Goal: Task Accomplishment & Management: Use online tool/utility

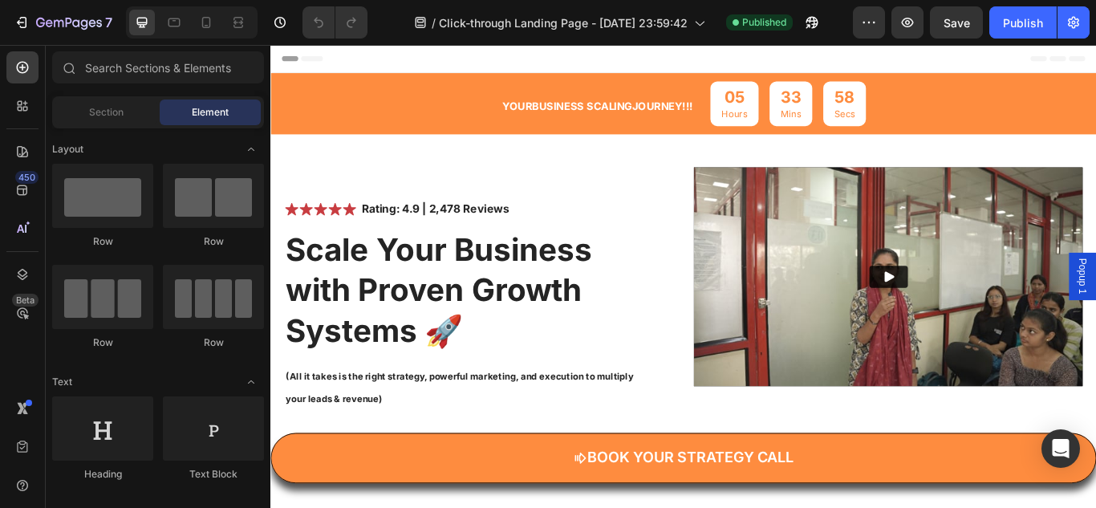
scroll to position [146, 0]
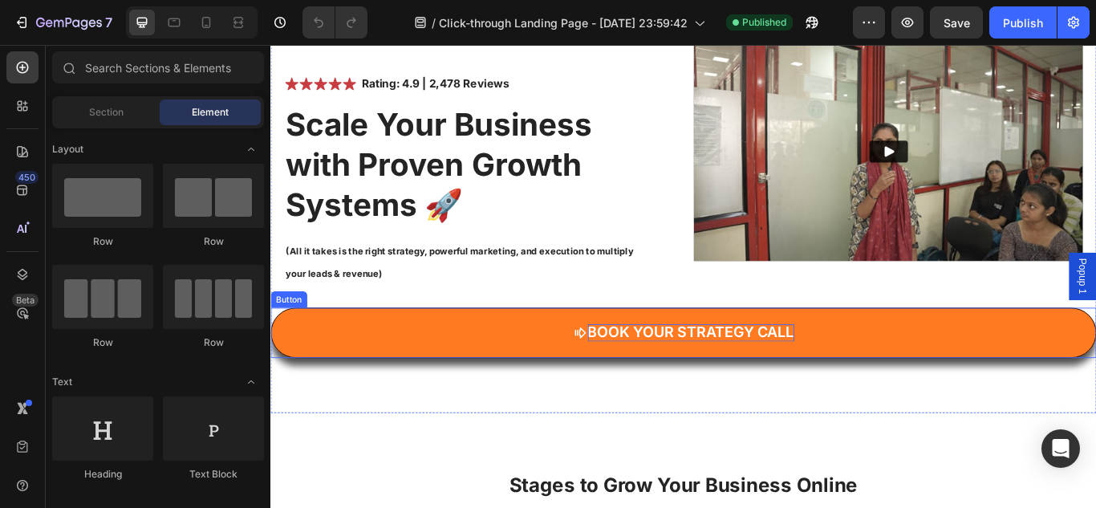
click at [685, 380] on span "Book Your Strategy Call" at bounding box center [761, 380] width 241 height 20
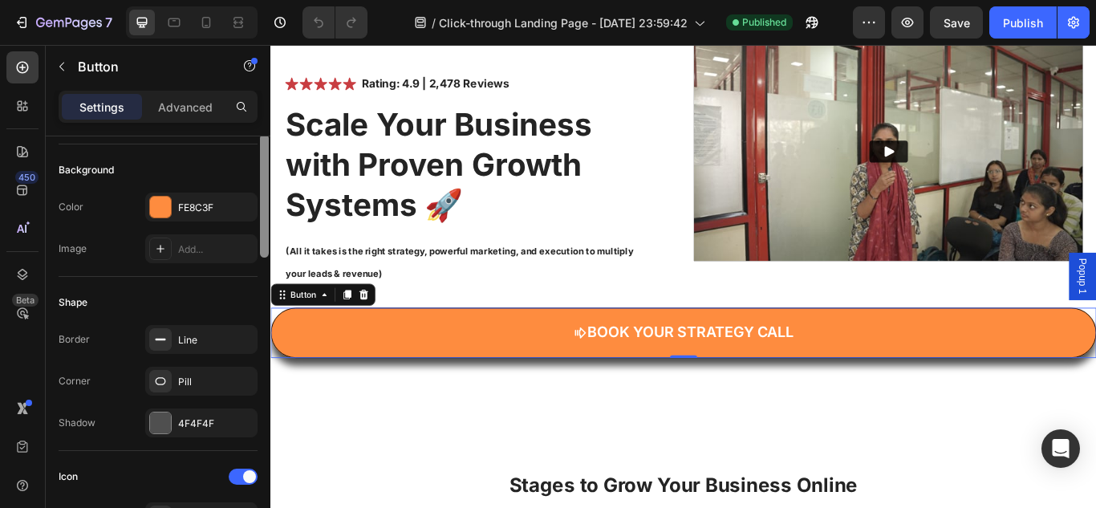
scroll to position [191, 0]
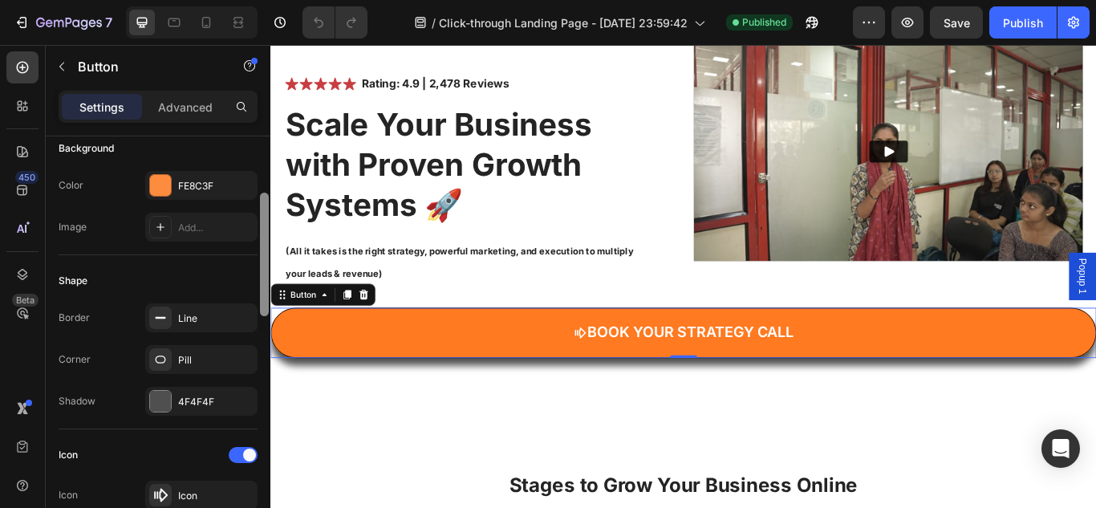
drag, startPoint x: 535, startPoint y: 277, endPoint x: 278, endPoint y: 370, distance: 273.2
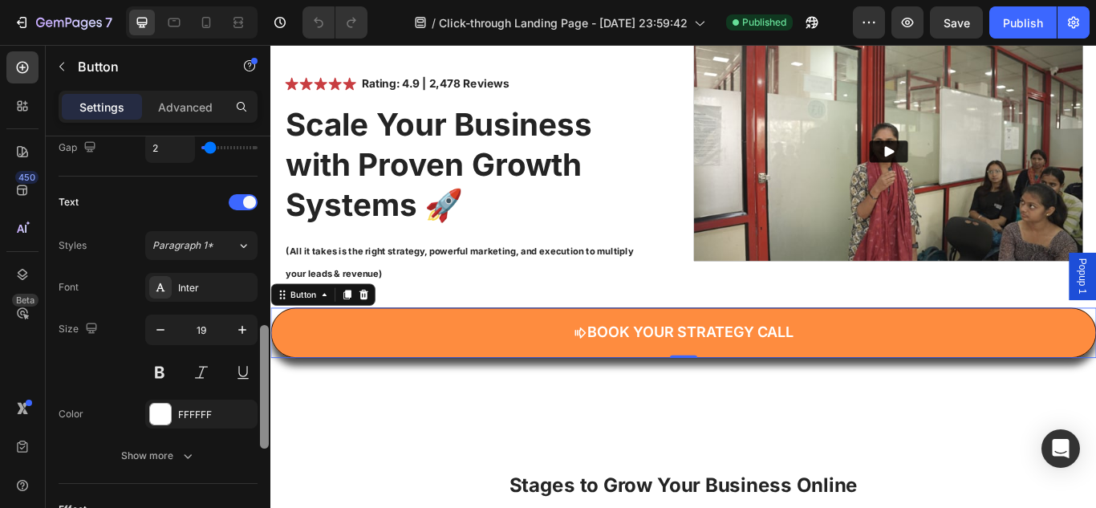
scroll to position [628, 0]
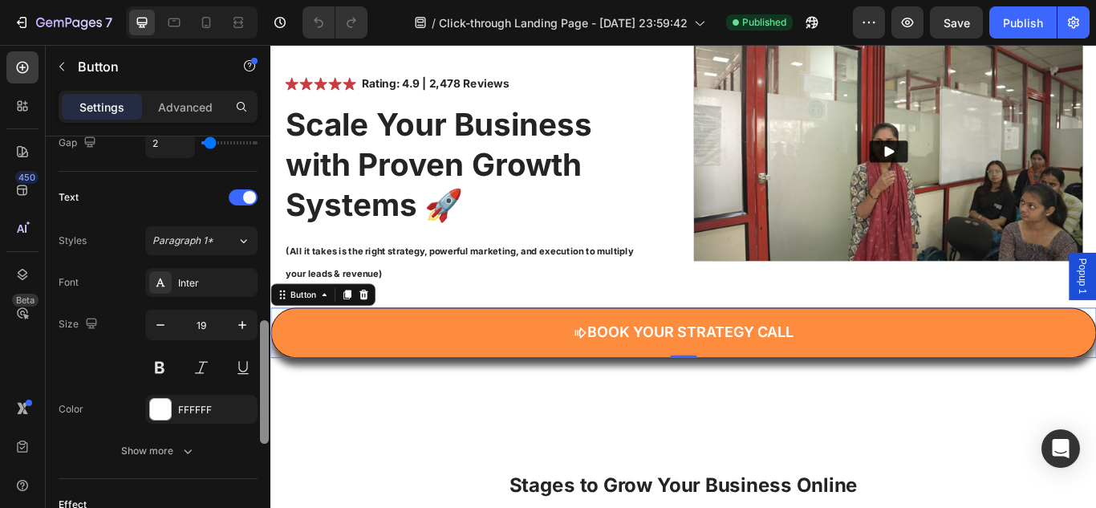
drag, startPoint x: 266, startPoint y: 307, endPoint x: 264, endPoint y: 419, distance: 111.6
click at [264, 419] on div at bounding box center [264, 382] width 9 height 124
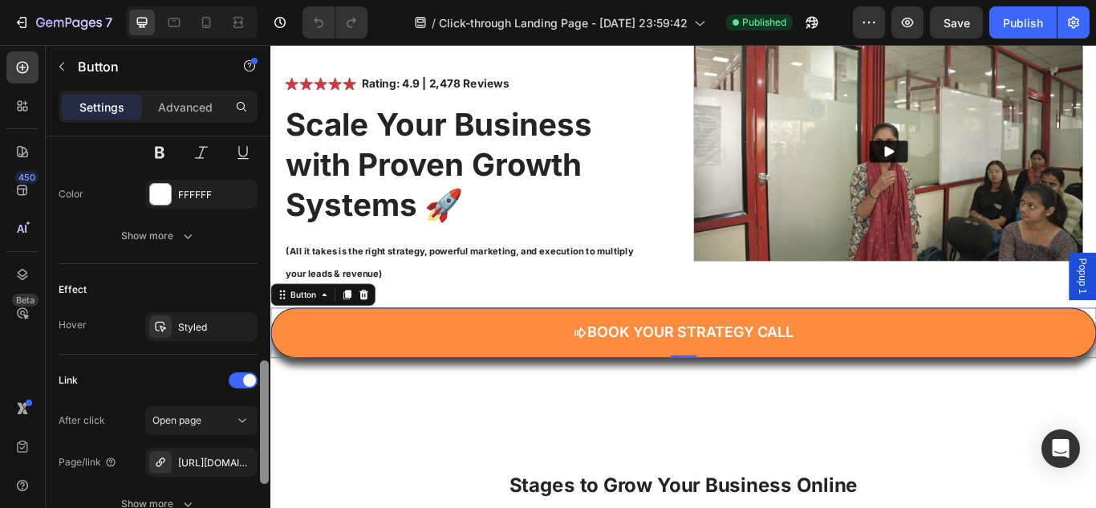
scroll to position [864, 0]
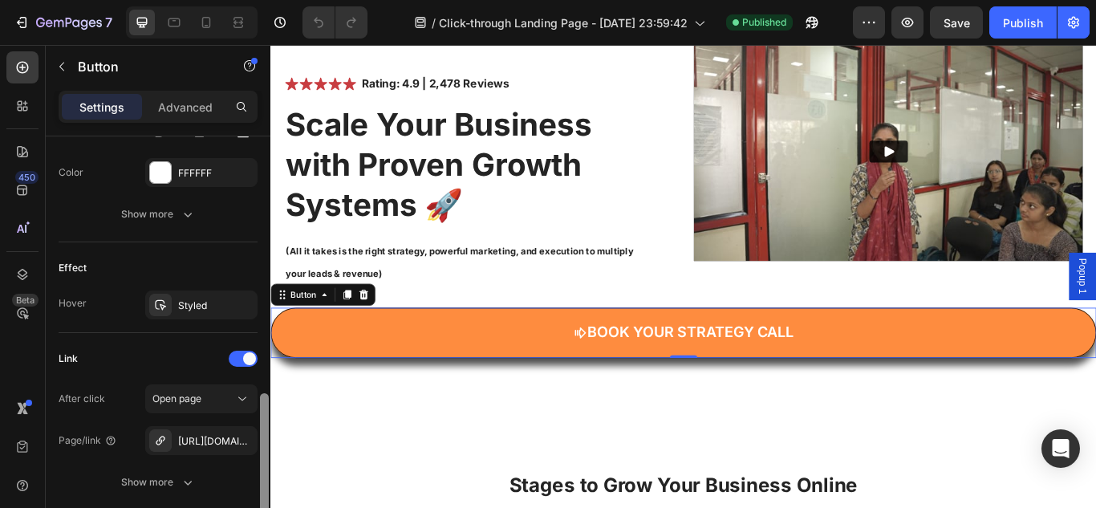
drag, startPoint x: 266, startPoint y: 386, endPoint x: 265, endPoint y: 457, distance: 70.6
click at [265, 457] on div at bounding box center [264, 455] width 9 height 124
click at [154, 441] on icon at bounding box center [160, 440] width 13 height 13
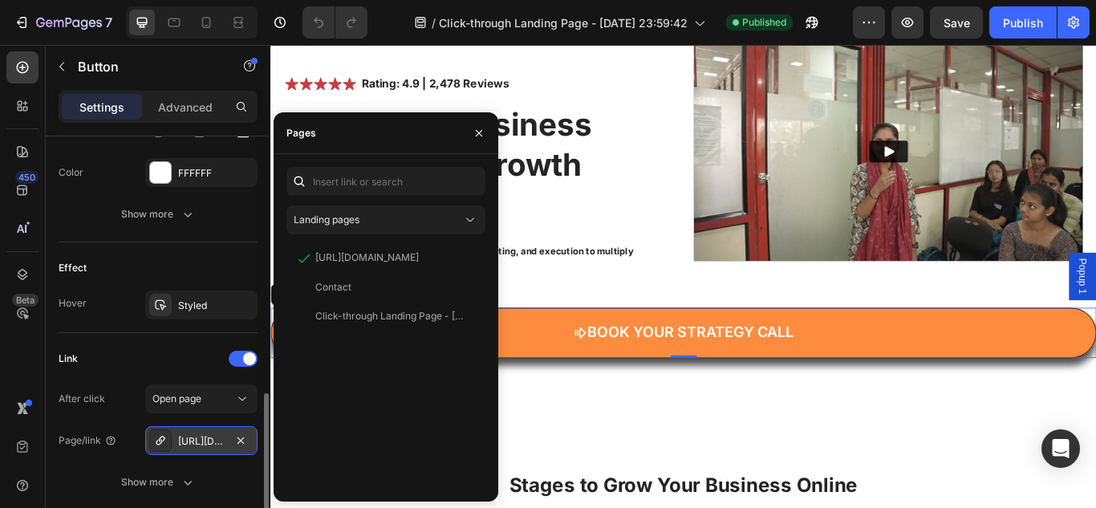
click at [154, 441] on icon at bounding box center [160, 440] width 13 height 13
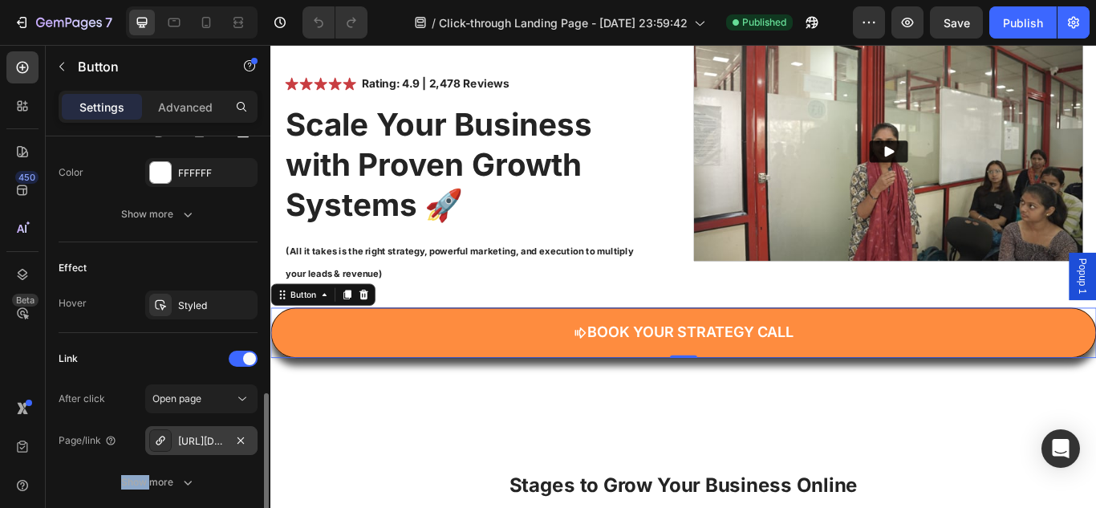
click at [154, 441] on icon at bounding box center [160, 440] width 13 height 13
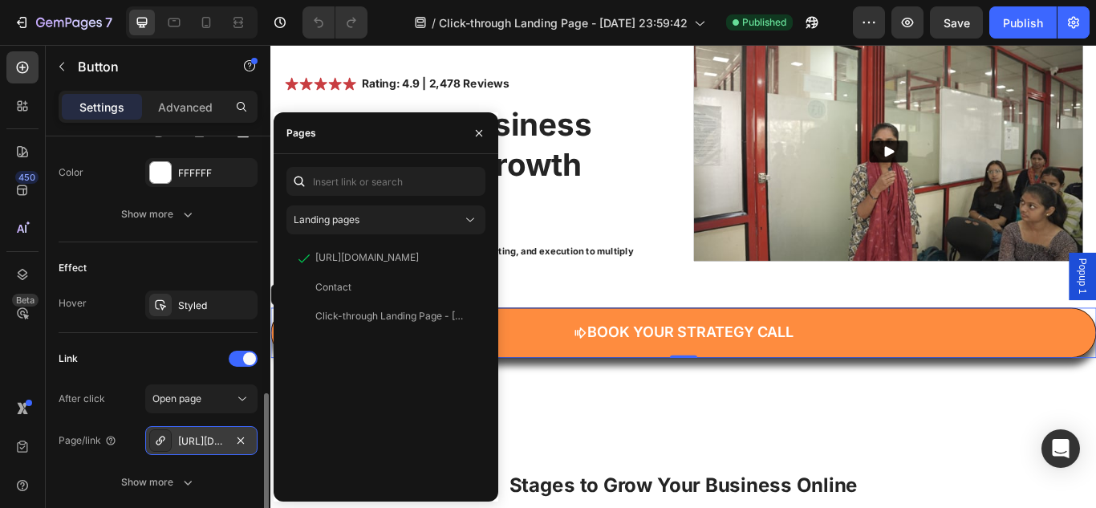
click at [154, 441] on icon at bounding box center [160, 440] width 13 height 13
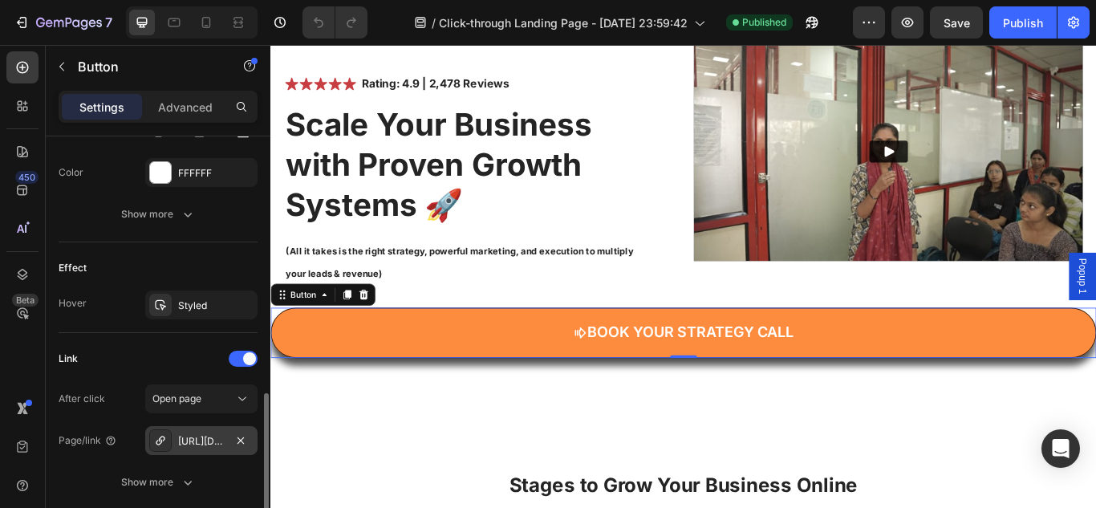
click at [154, 442] on icon at bounding box center [160, 440] width 13 height 13
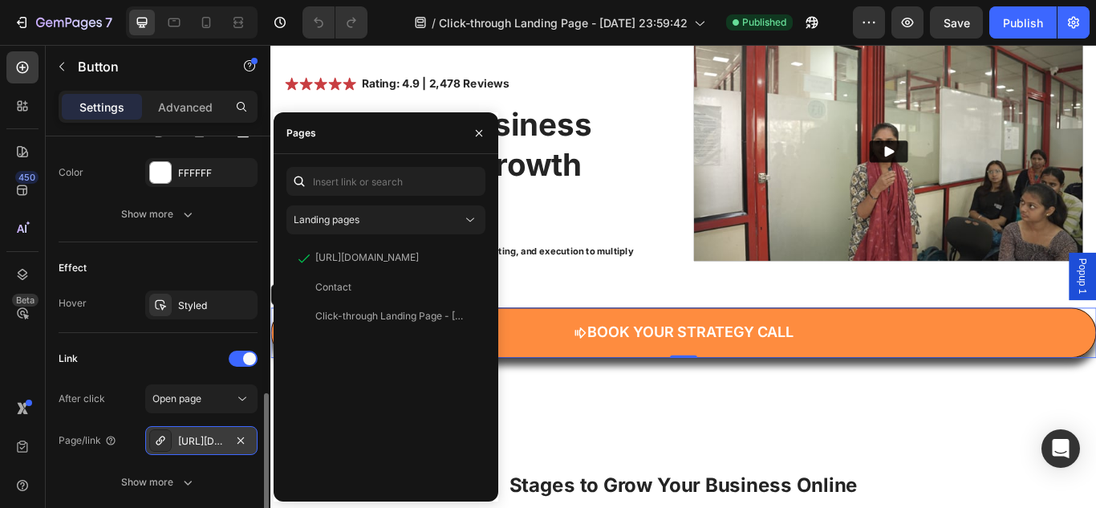
click at [160, 437] on icon at bounding box center [160, 440] width 13 height 13
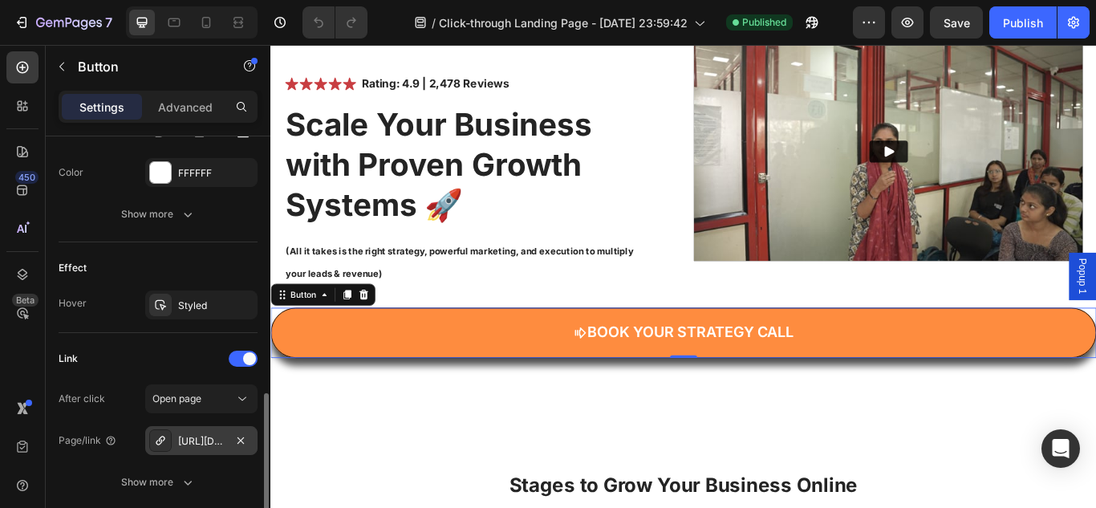
click at [160, 437] on icon at bounding box center [160, 440] width 13 height 13
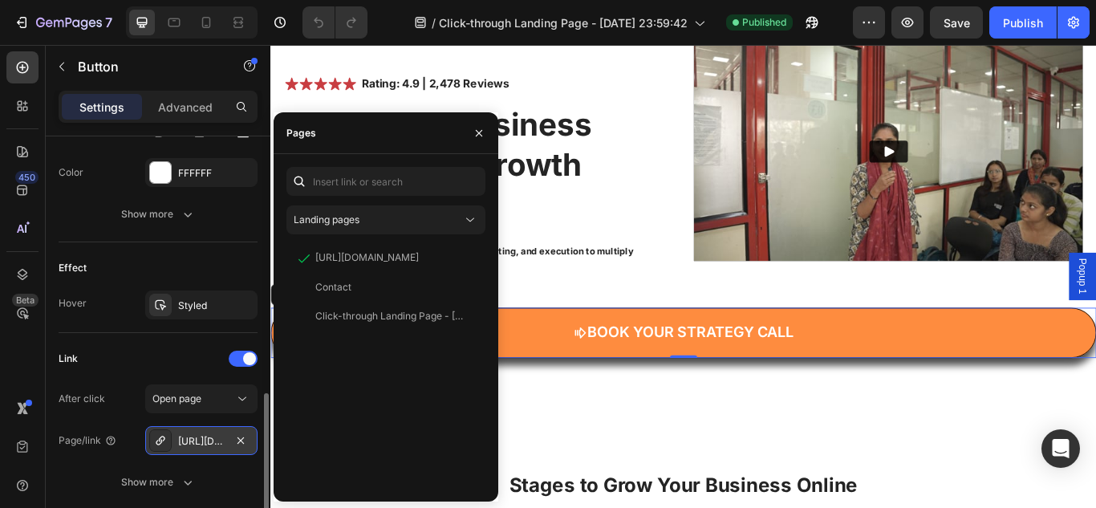
drag, startPoint x: 160, startPoint y: 437, endPoint x: 197, endPoint y: 437, distance: 37.7
click at [197, 437] on div "[URL][DOMAIN_NAME]" at bounding box center [201, 441] width 47 height 14
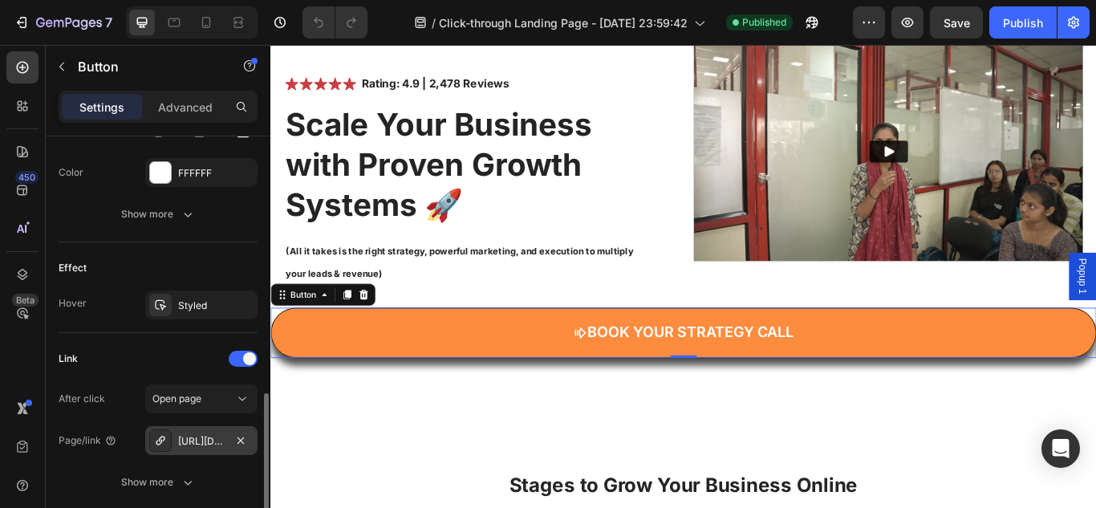
click at [197, 437] on div "[URL][DOMAIN_NAME]" at bounding box center [201, 441] width 47 height 14
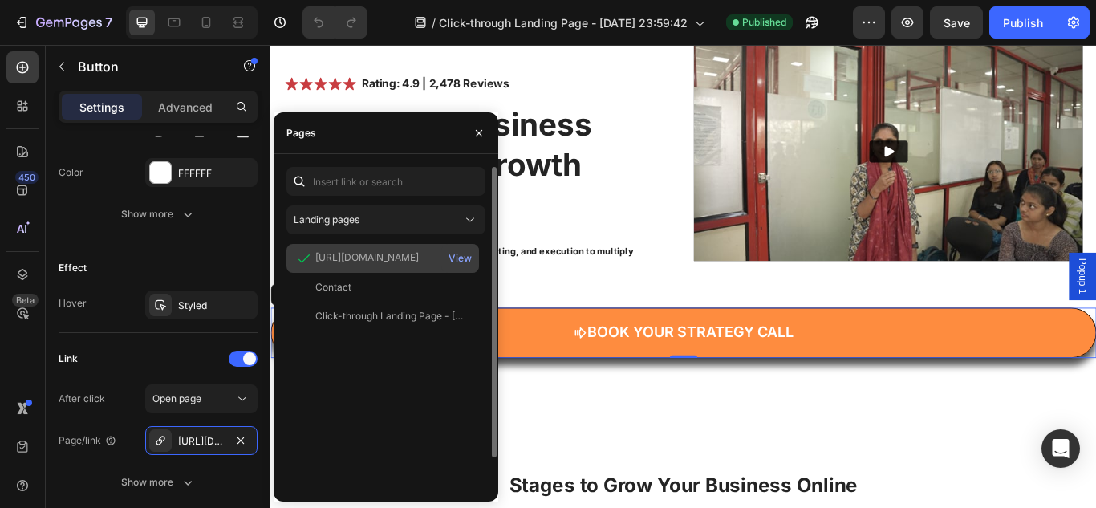
click at [380, 250] on div "[URL][DOMAIN_NAME]" at bounding box center [367, 257] width 104 height 14
click at [462, 254] on div "View" at bounding box center [460, 258] width 23 height 14
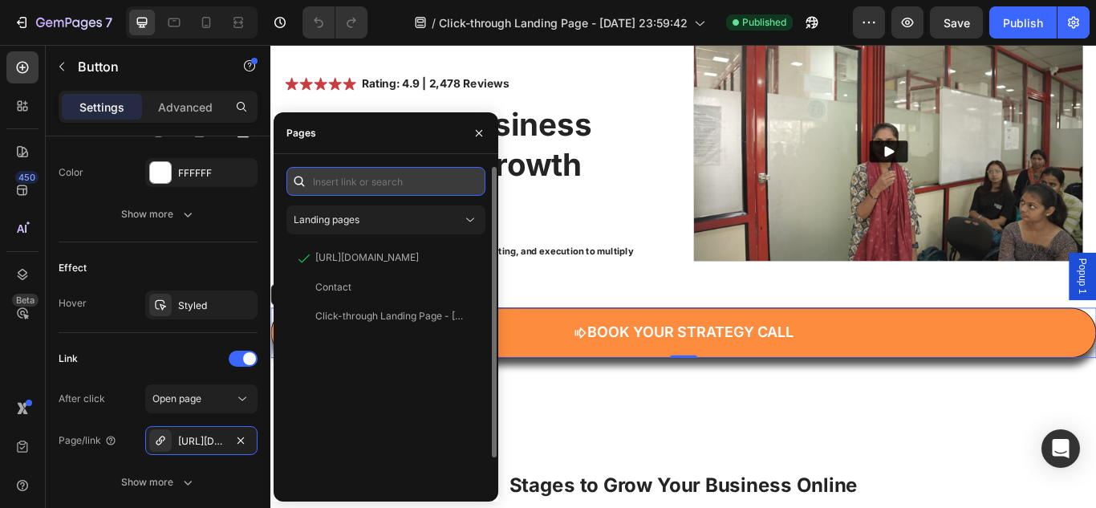
click at [322, 181] on input "text" at bounding box center [386, 181] width 199 height 29
paste input "[URL][DOMAIN_NAME]"
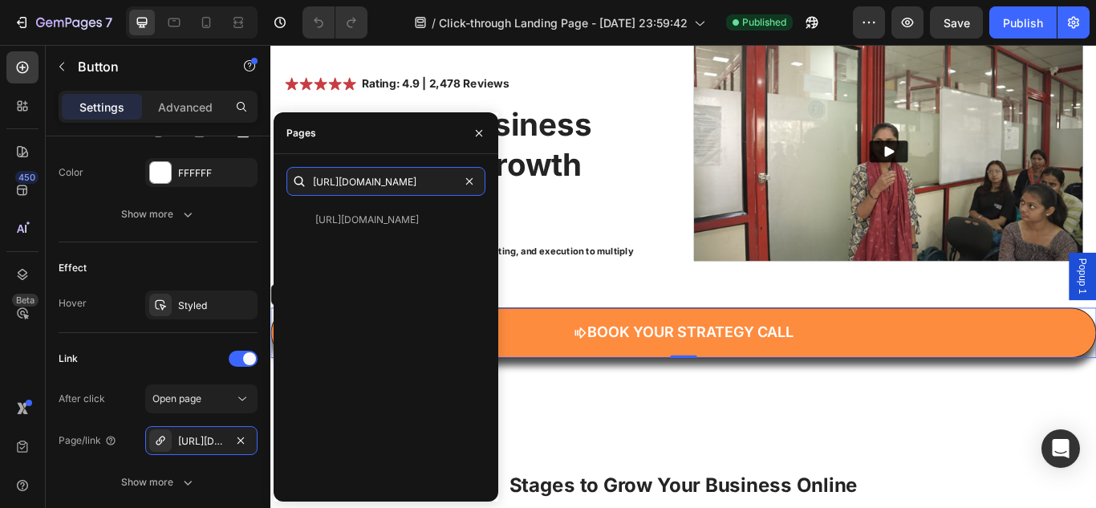
scroll to position [0, 96]
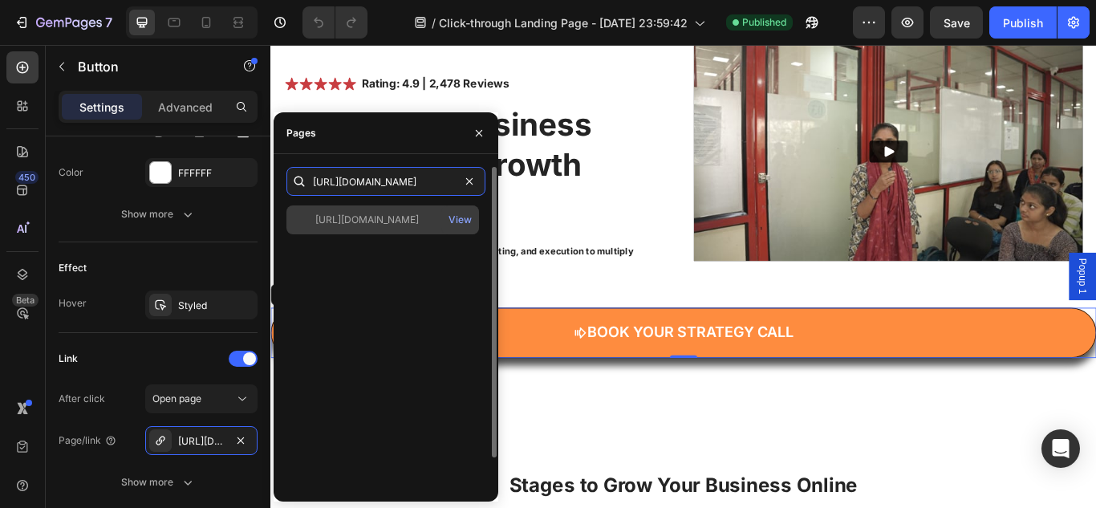
type input "[URL][DOMAIN_NAME]"
click at [383, 222] on div "[URL][DOMAIN_NAME]" at bounding box center [367, 220] width 104 height 14
click at [454, 219] on div "View" at bounding box center [460, 220] width 23 height 14
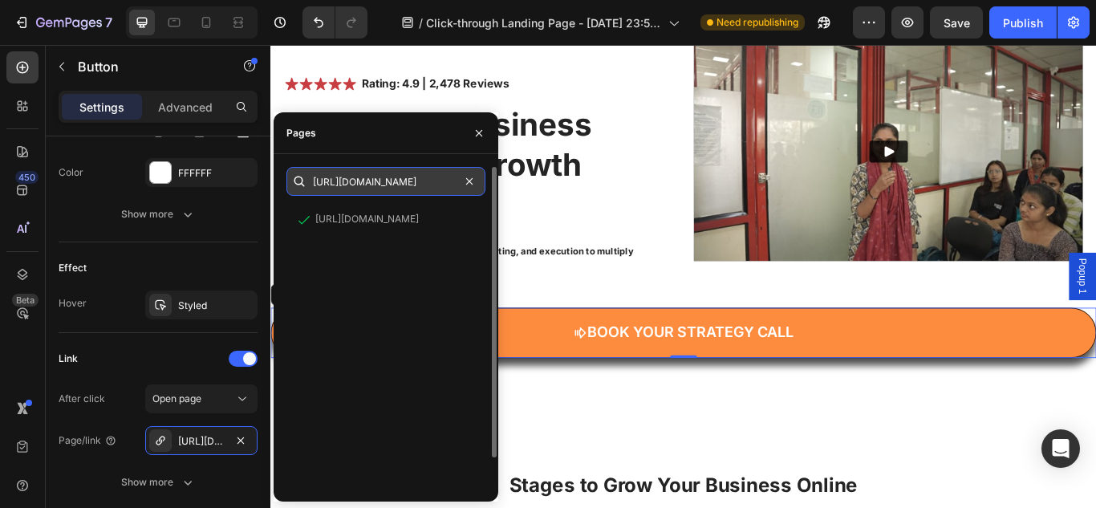
click at [406, 176] on input "[URL][DOMAIN_NAME]" at bounding box center [386, 181] width 199 height 29
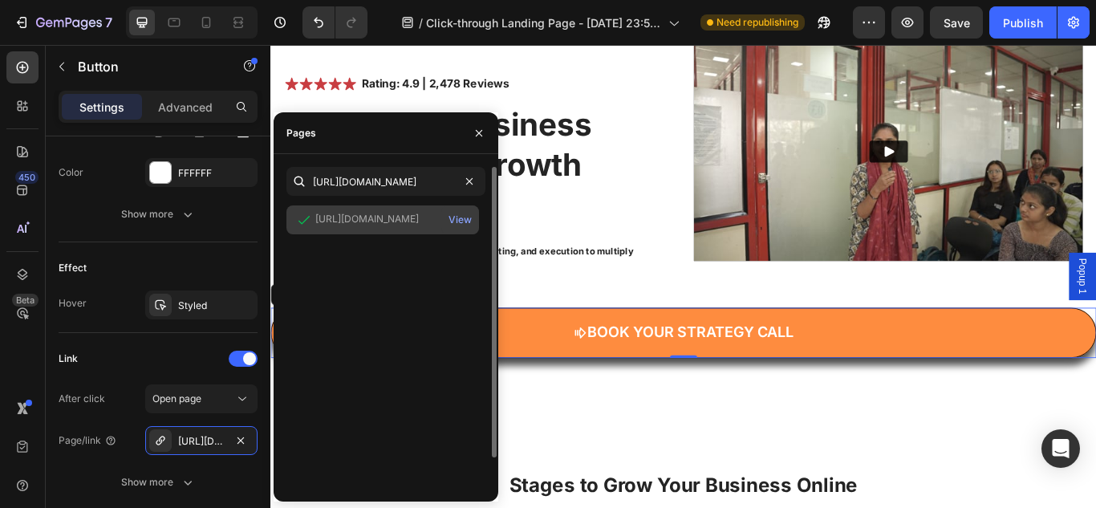
click at [391, 219] on div "[URL][DOMAIN_NAME]" at bounding box center [367, 219] width 104 height 14
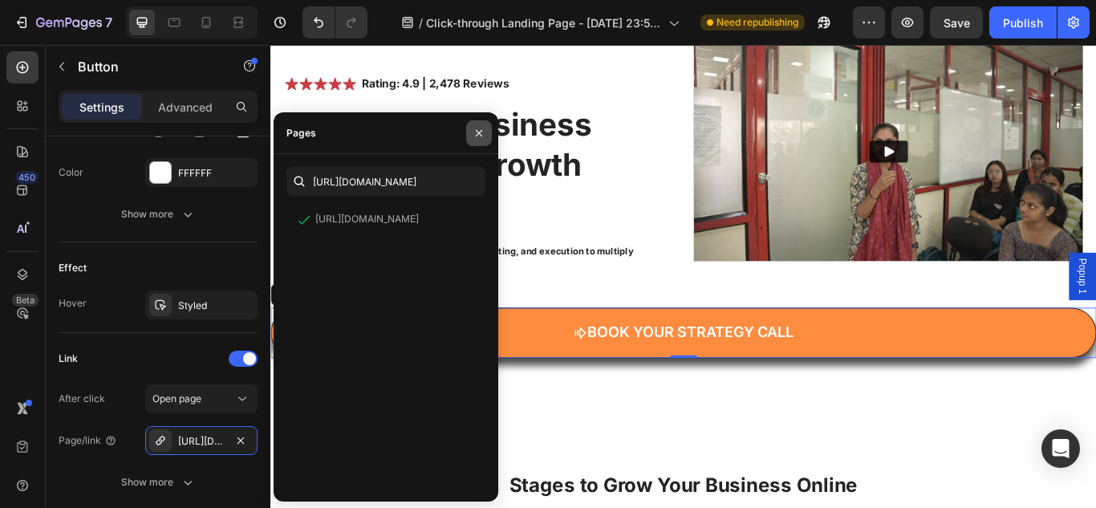
click at [480, 126] on button "button" at bounding box center [479, 133] width 26 height 26
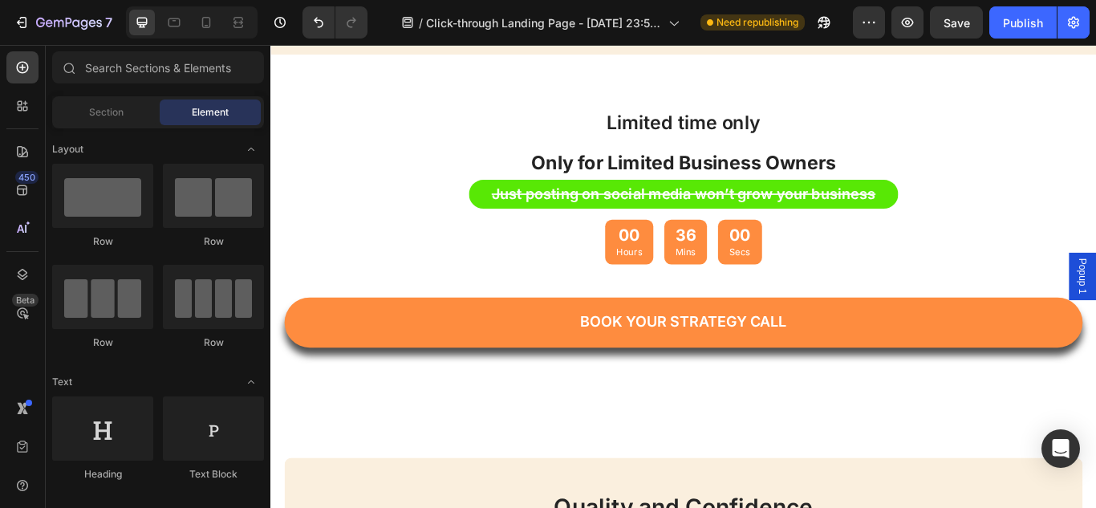
scroll to position [1583, 0]
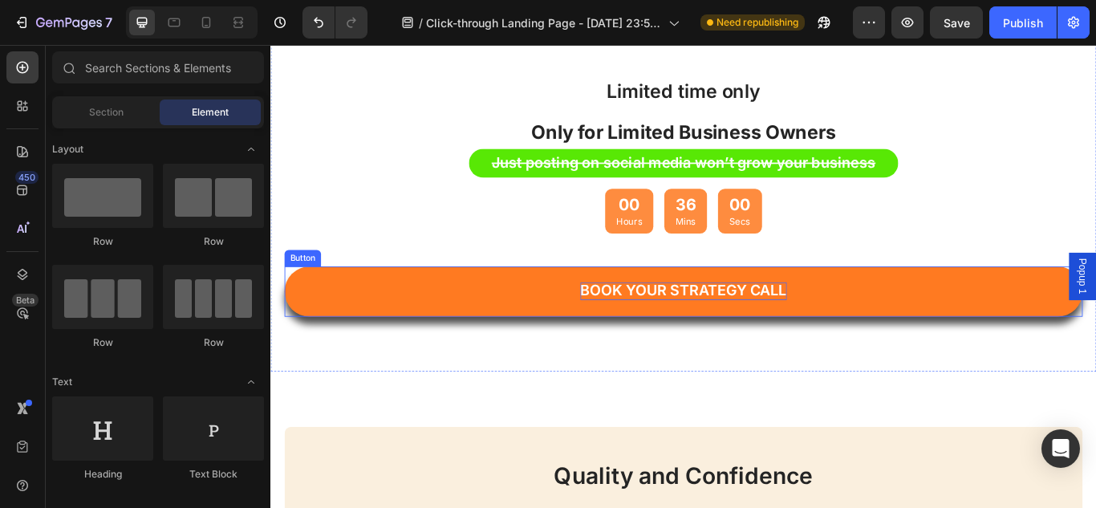
click at [742, 324] on span "Book Your Strategy Call" at bounding box center [752, 331] width 241 height 20
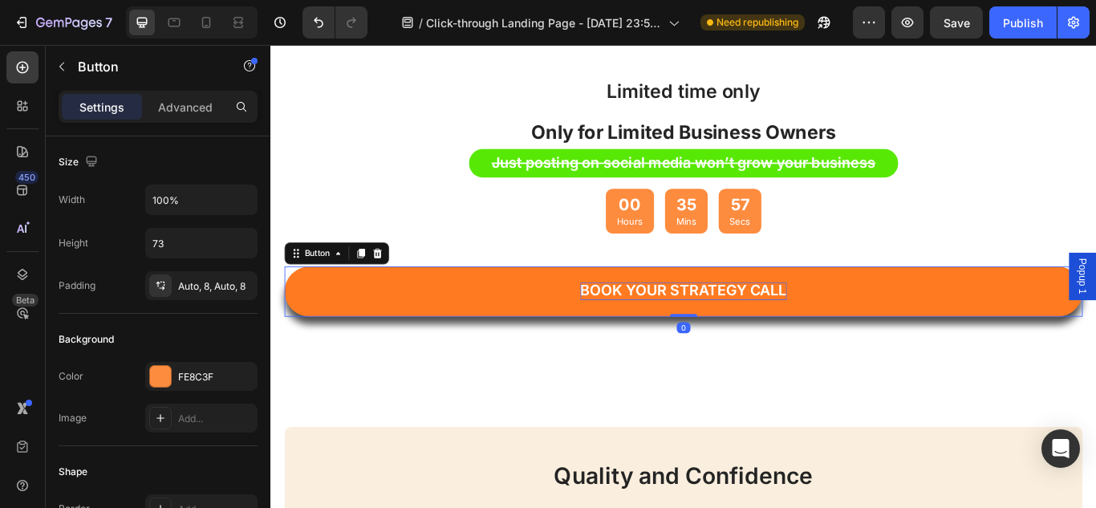
click at [689, 336] on span "Book Your Strategy Call" at bounding box center [752, 331] width 241 height 20
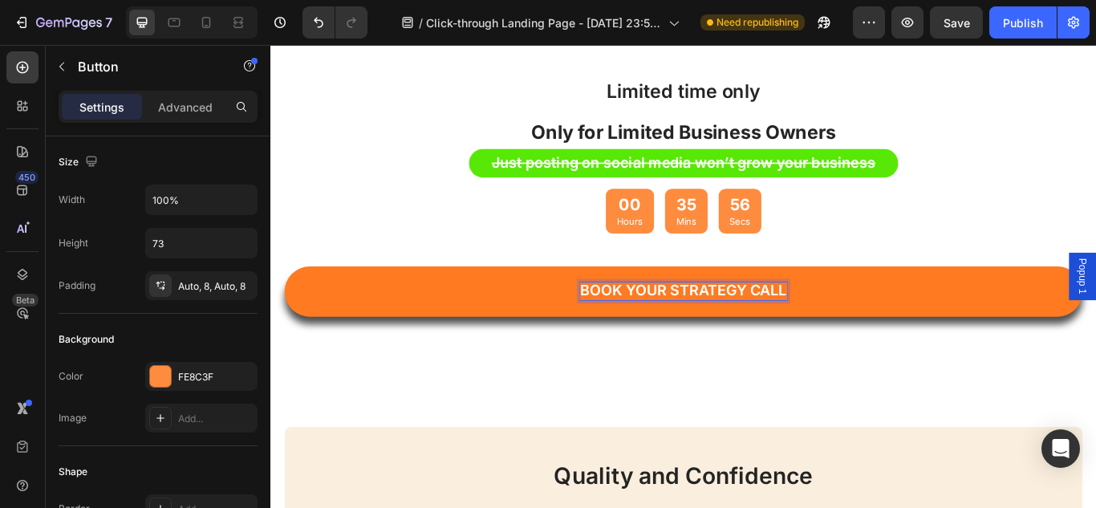
click at [482, 340] on link "Book Your Strategy Call" at bounding box center [752, 332] width 931 height 59
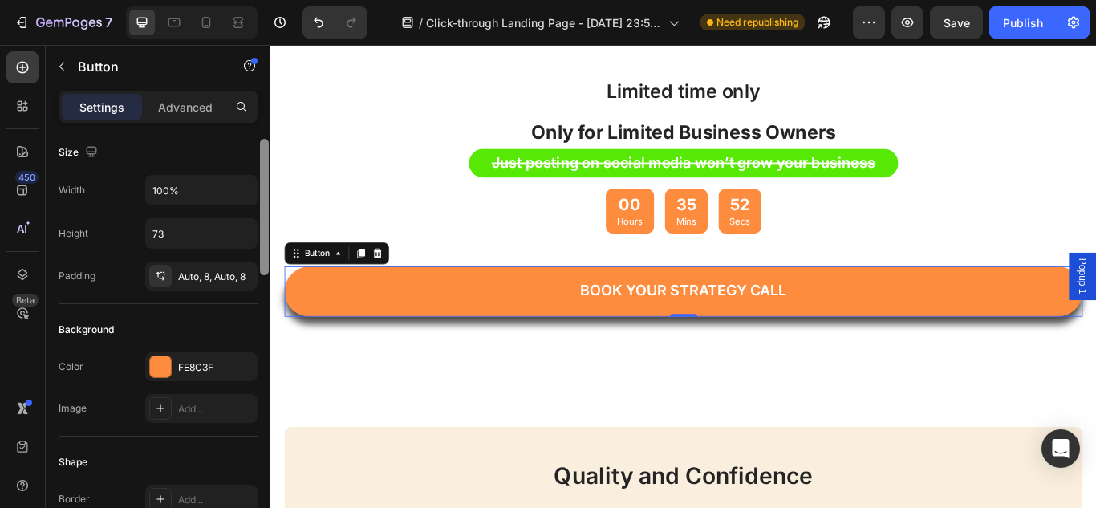
scroll to position [12, 0]
click at [264, 262] on div at bounding box center [264, 208] width 9 height 136
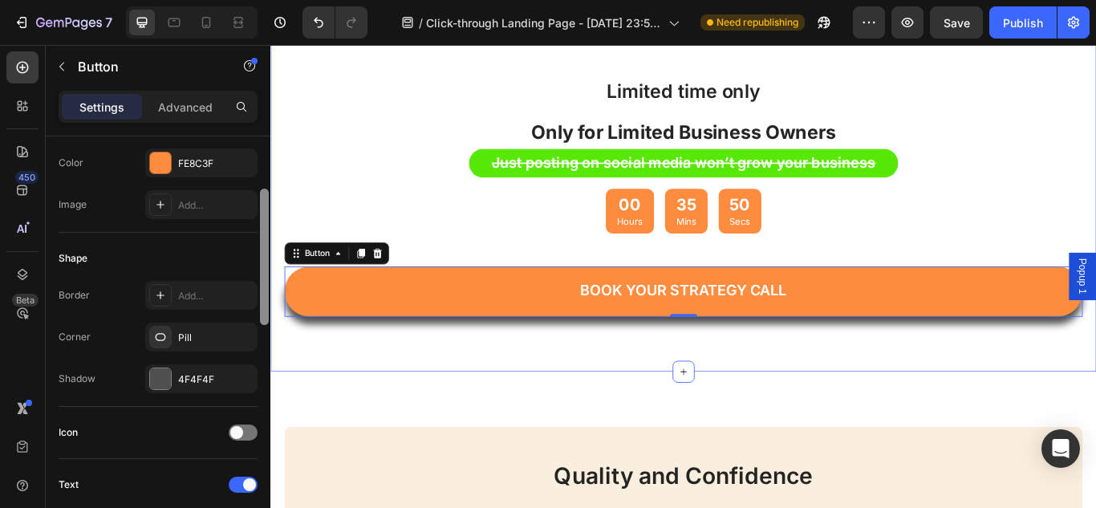
scroll to position [265, 0]
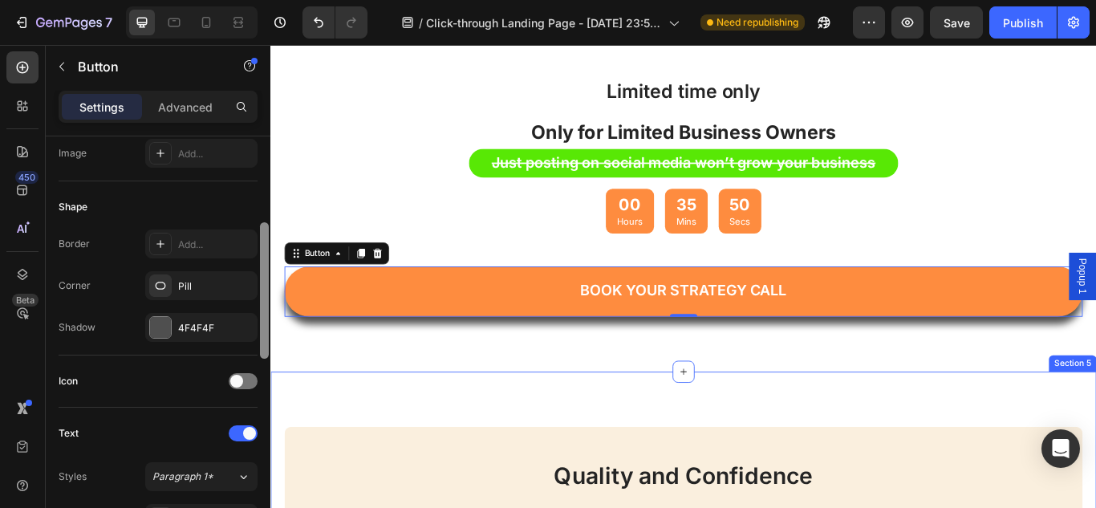
drag, startPoint x: 535, startPoint y: 307, endPoint x: 281, endPoint y: 470, distance: 301.0
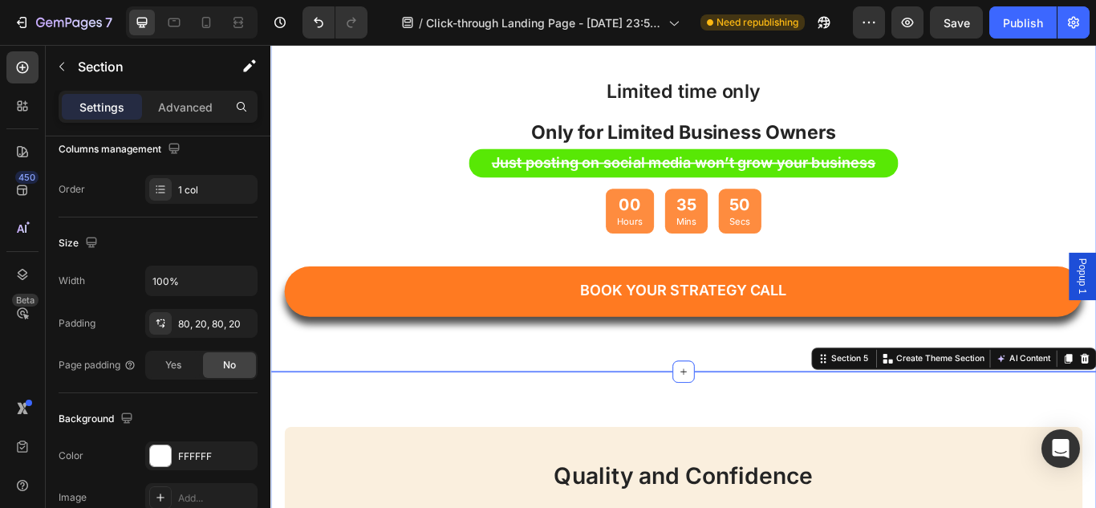
scroll to position [0, 0]
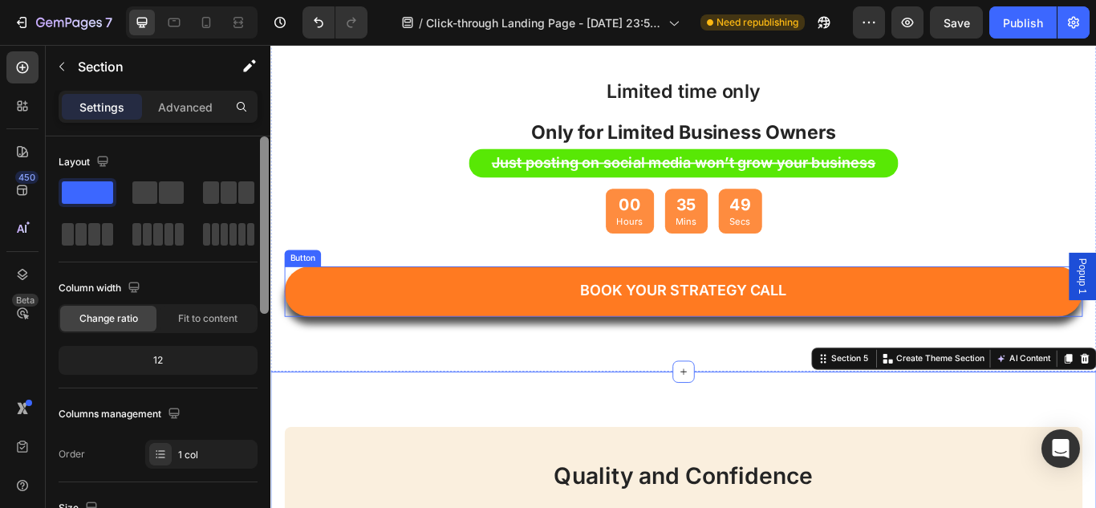
click at [502, 328] on link "Book Your Strategy Call" at bounding box center [752, 332] width 931 height 59
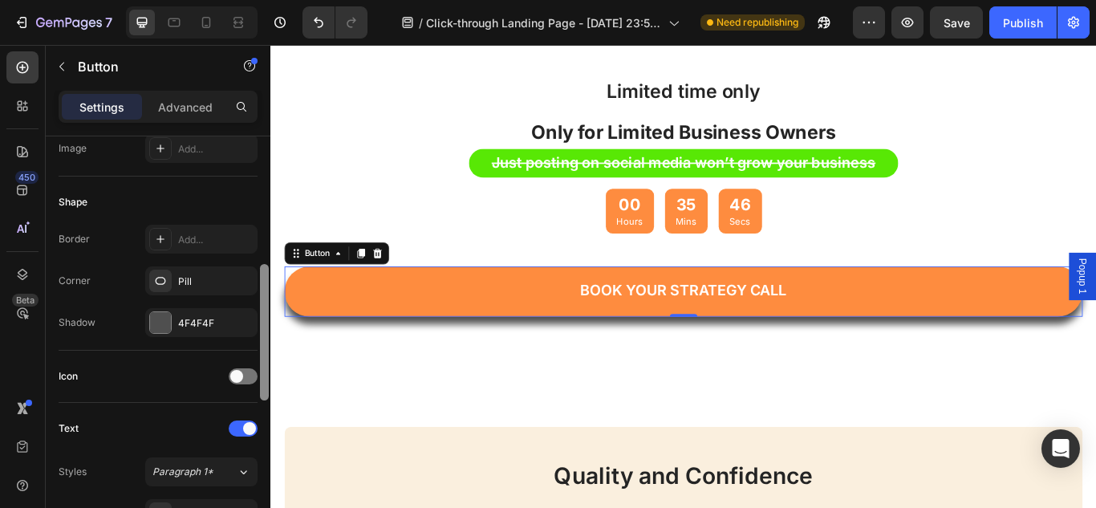
scroll to position [299, 0]
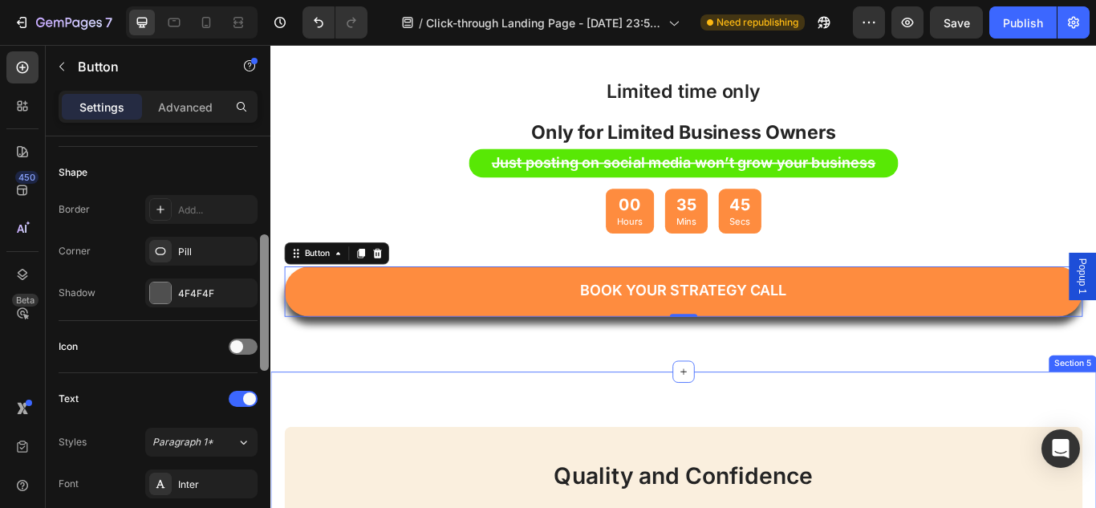
drag, startPoint x: 534, startPoint y: 315, endPoint x: 271, endPoint y: 457, distance: 298.1
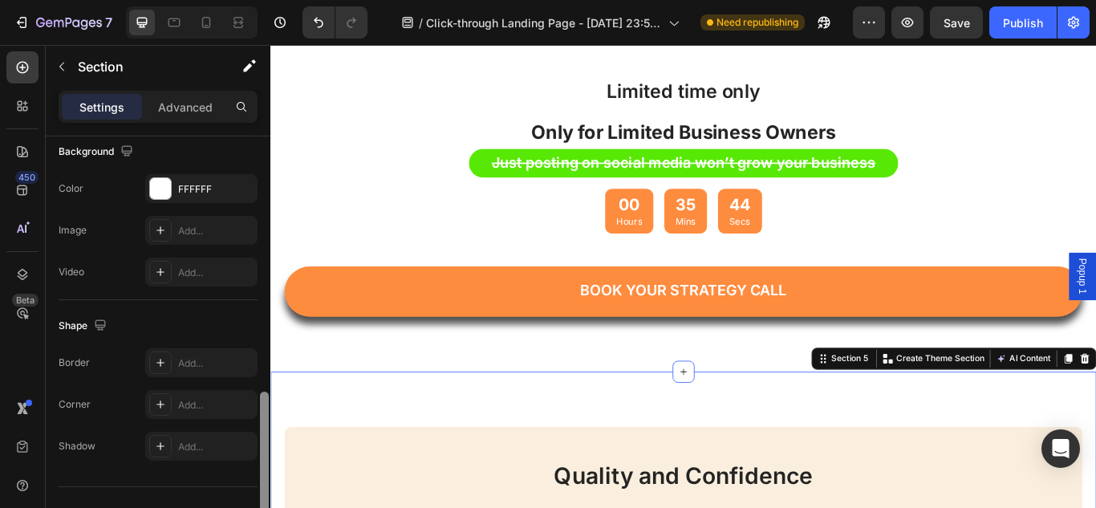
scroll to position [562, 0]
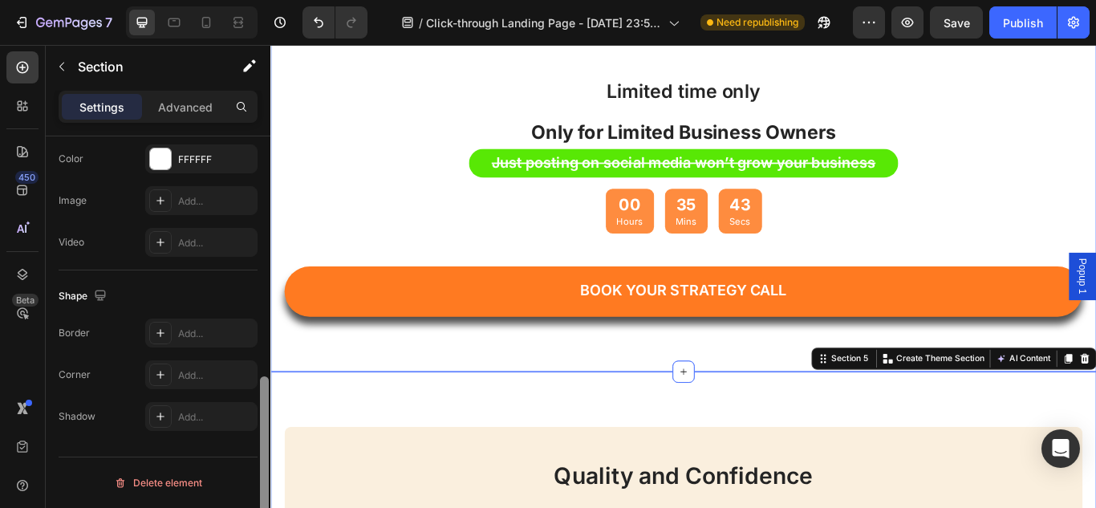
click at [407, 334] on link "Book Your Strategy Call" at bounding box center [752, 332] width 931 height 59
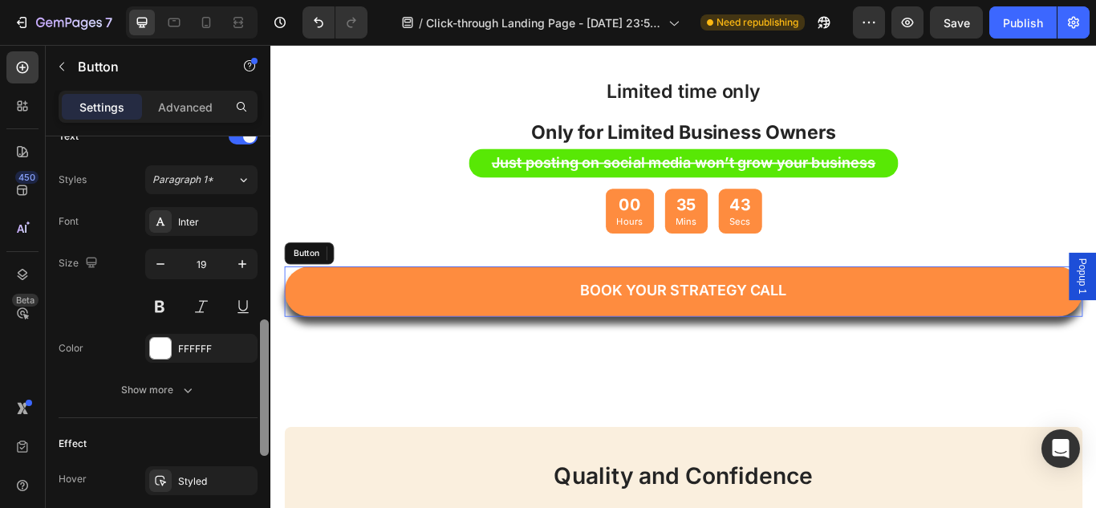
scroll to position [0, 0]
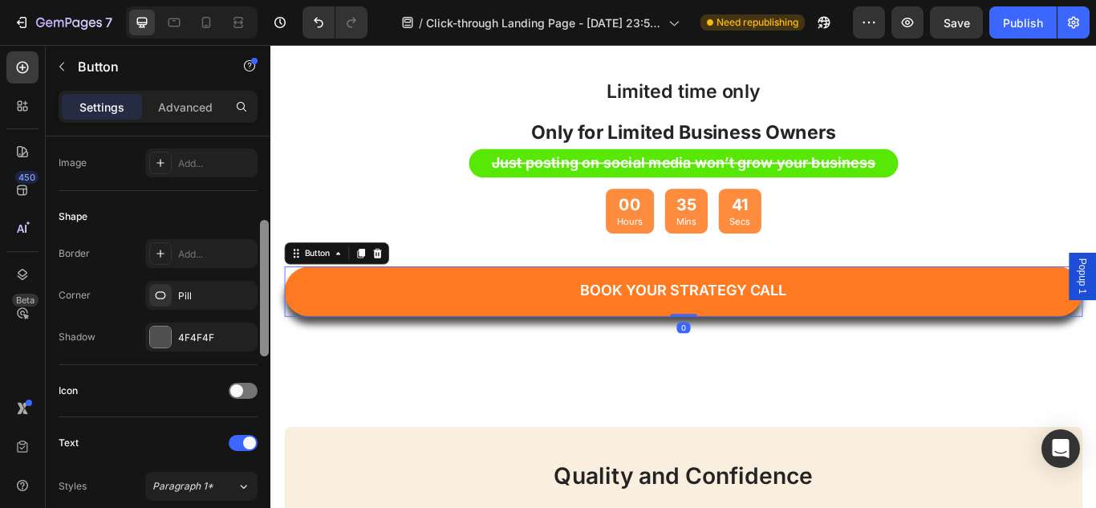
click at [415, 340] on link "Book Your Strategy Call" at bounding box center [752, 332] width 931 height 59
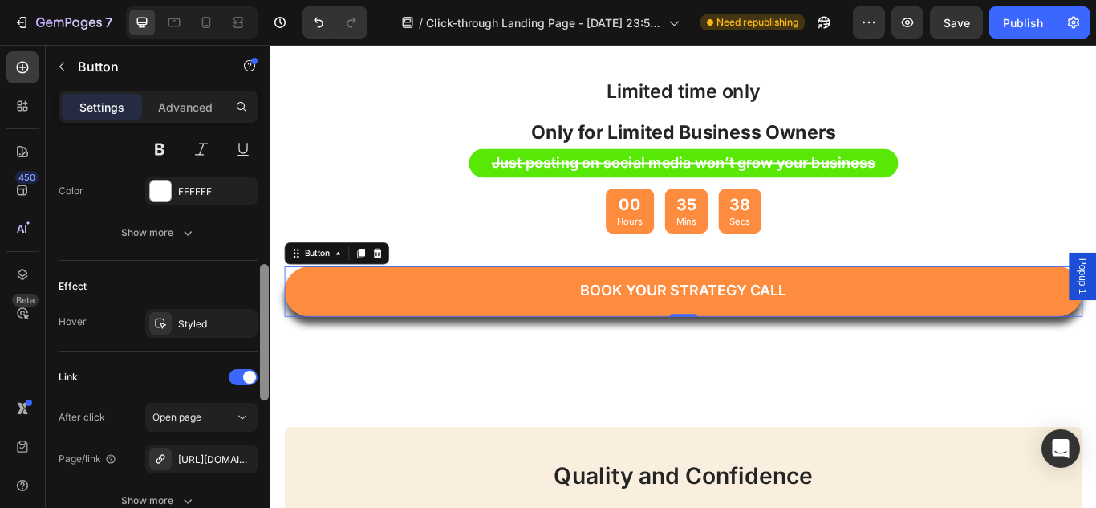
drag, startPoint x: 265, startPoint y: 298, endPoint x: 248, endPoint y: 483, distance: 186.2
click at [248, 482] on div "Size Width 100% Height 73 Padding Auto, 8, Auto, 8 Background Color FE8C3F Imag…" at bounding box center [158, 344] width 225 height 417
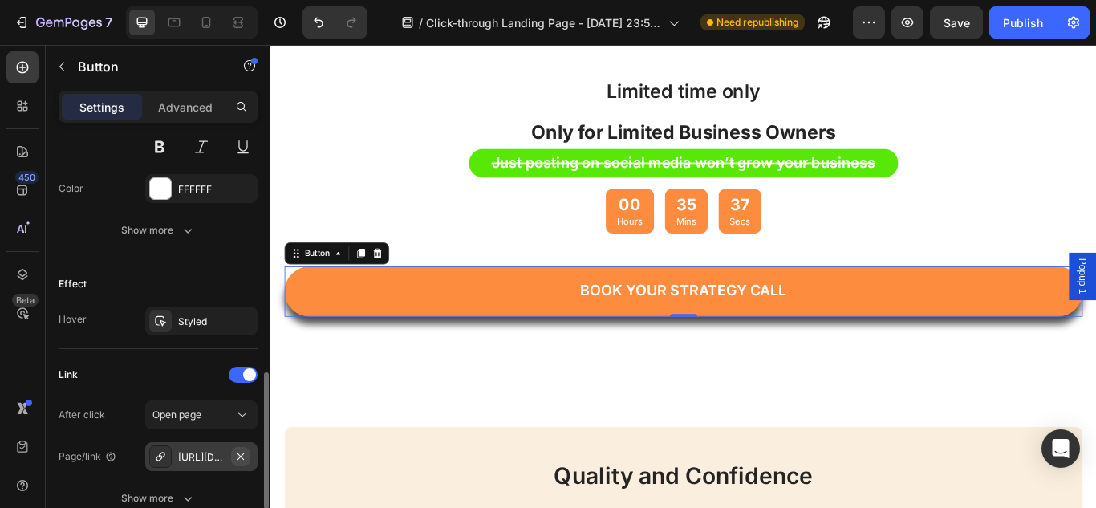
click at [238, 453] on icon "button" at bounding box center [240, 456] width 13 height 13
click at [225, 455] on div "Add..." at bounding box center [215, 457] width 75 height 14
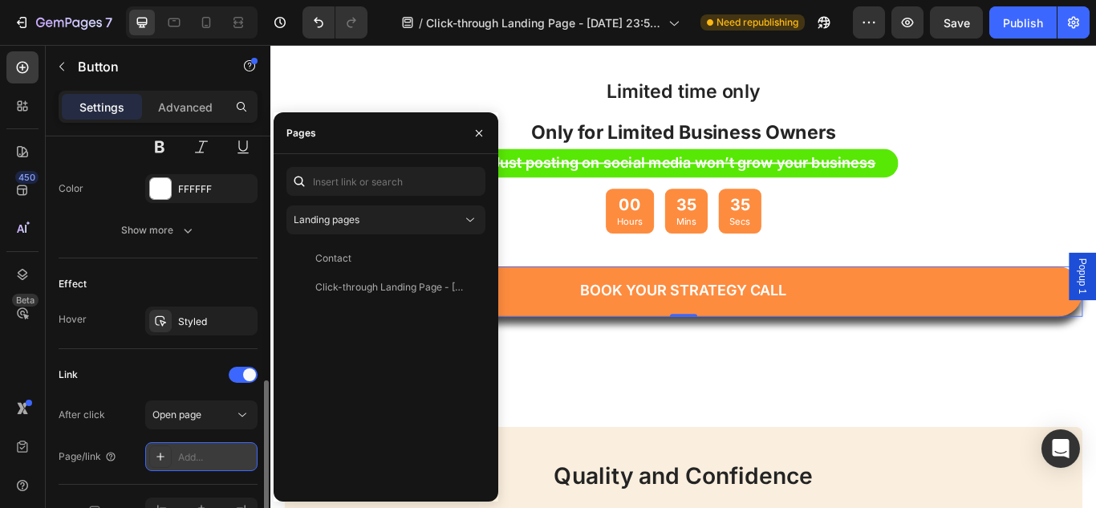
drag, startPoint x: 204, startPoint y: 453, endPoint x: 191, endPoint y: 461, distance: 15.1
click at [191, 461] on div "Add..." at bounding box center [215, 457] width 75 height 14
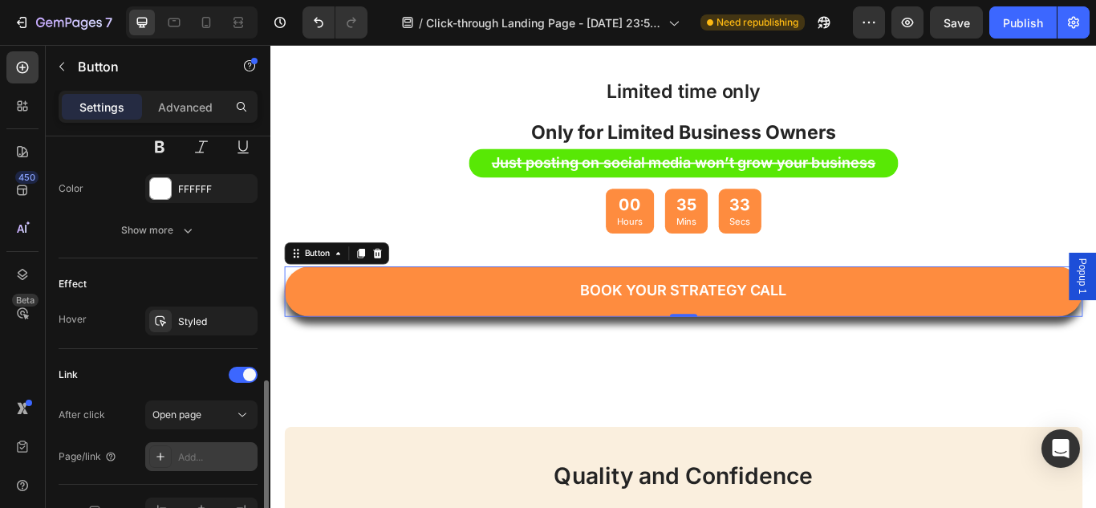
drag, startPoint x: 191, startPoint y: 461, endPoint x: 161, endPoint y: 460, distance: 29.7
click at [161, 460] on icon at bounding box center [160, 456] width 13 height 13
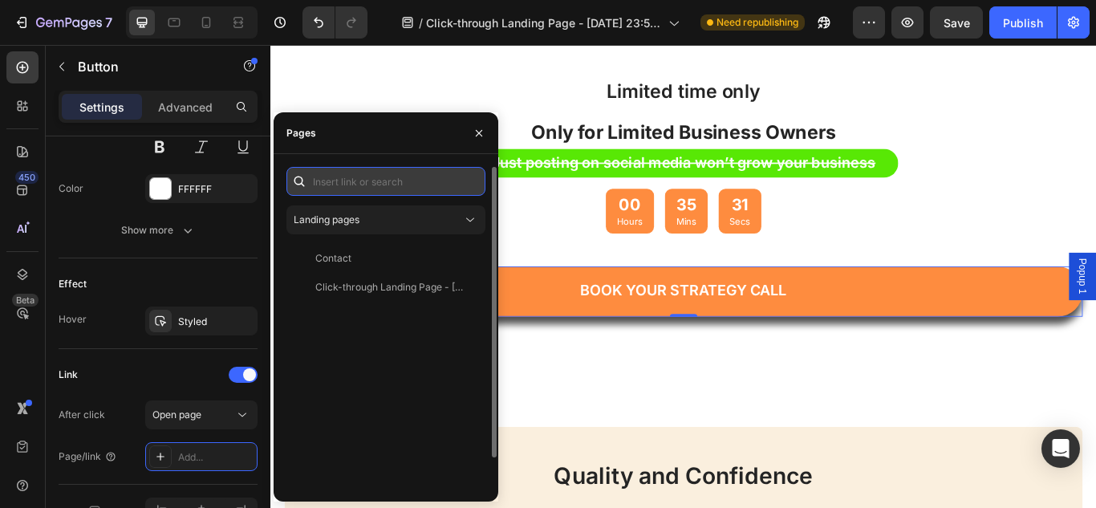
paste input "[URL][DOMAIN_NAME]"
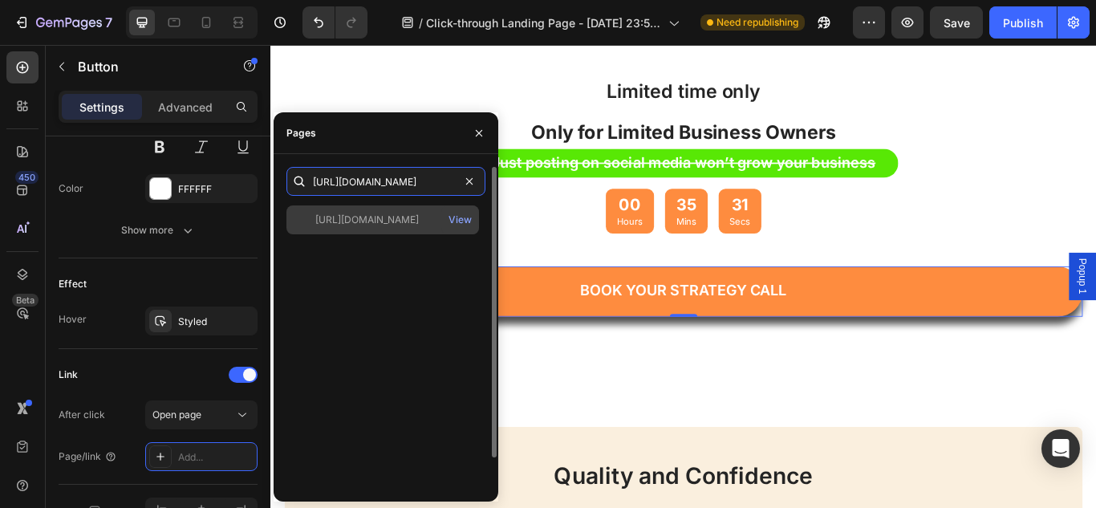
type input "[URL][DOMAIN_NAME]"
click at [376, 219] on div "[URL][DOMAIN_NAME]" at bounding box center [367, 220] width 104 height 14
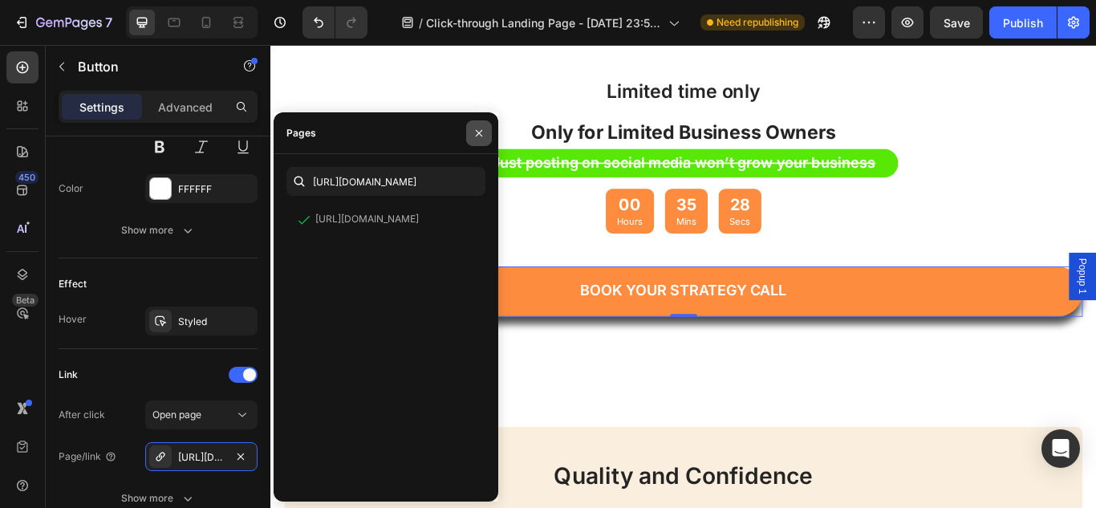
click at [486, 136] on button "button" at bounding box center [479, 133] width 26 height 26
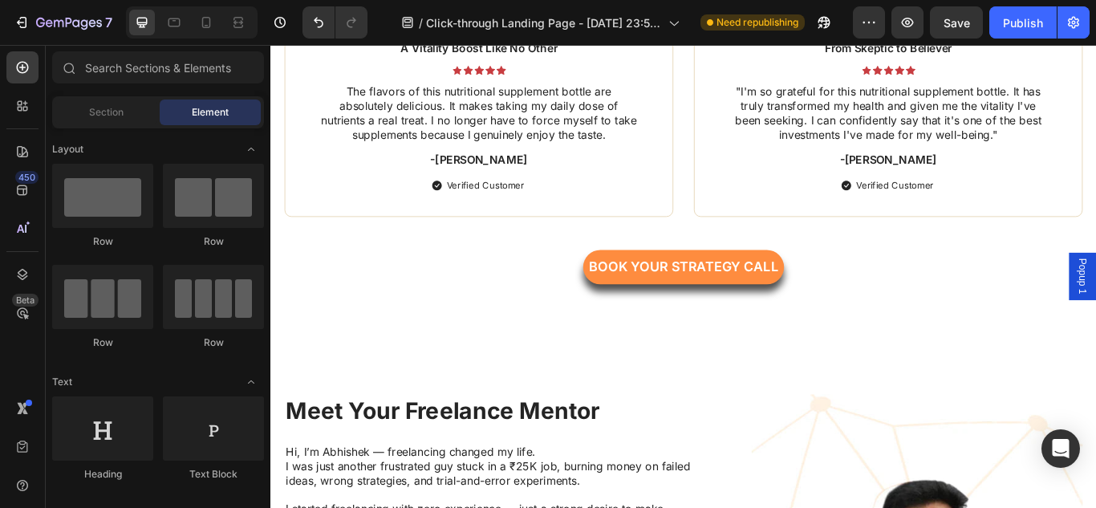
scroll to position [3093, 0]
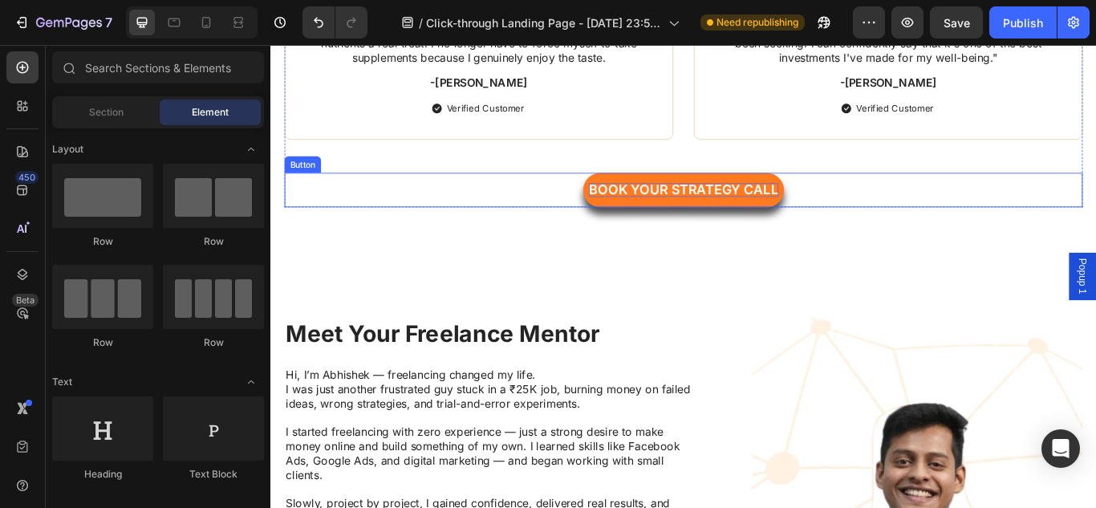
click at [720, 206] on span "Book Your Strategy Call" at bounding box center [752, 214] width 222 height 18
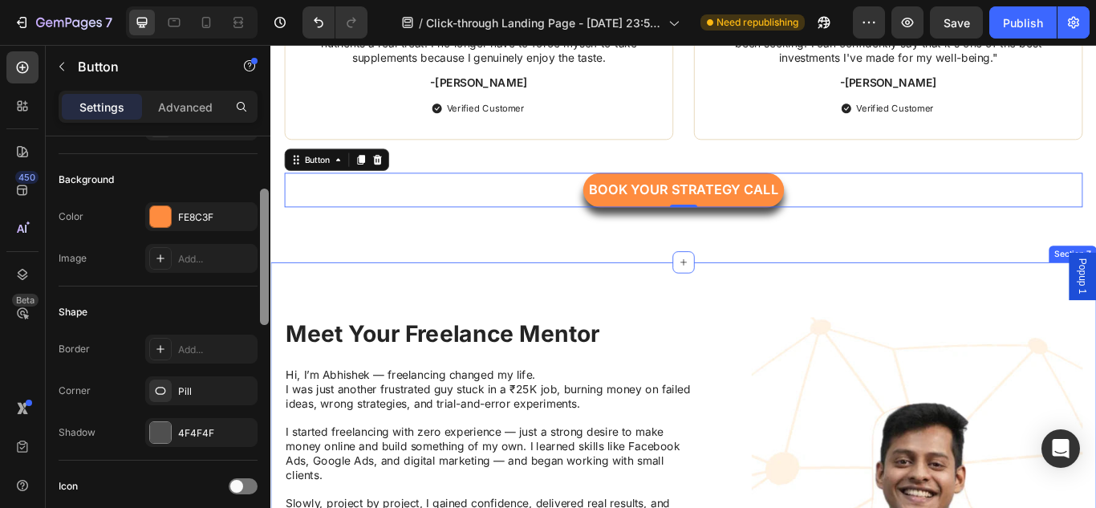
drag, startPoint x: 535, startPoint y: 306, endPoint x: 541, endPoint y: 409, distance: 103.7
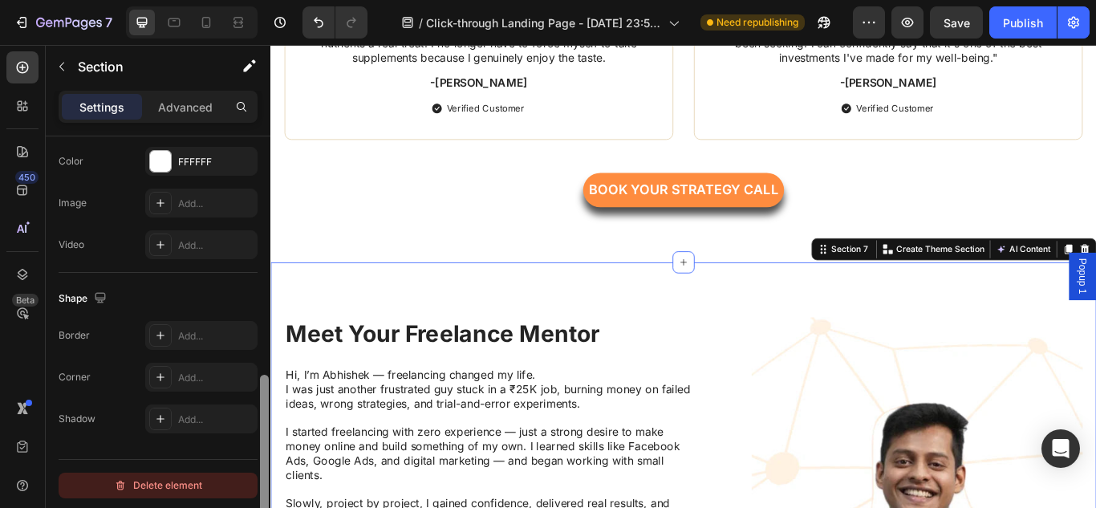
scroll to position [562, 0]
drag, startPoint x: 262, startPoint y: 415, endPoint x: 255, endPoint y: 479, distance: 64.6
click at [255, 479] on div "Layout Column width Change ratio Fit to content 12 Columns management Order 1 c…" at bounding box center [158, 344] width 225 height 417
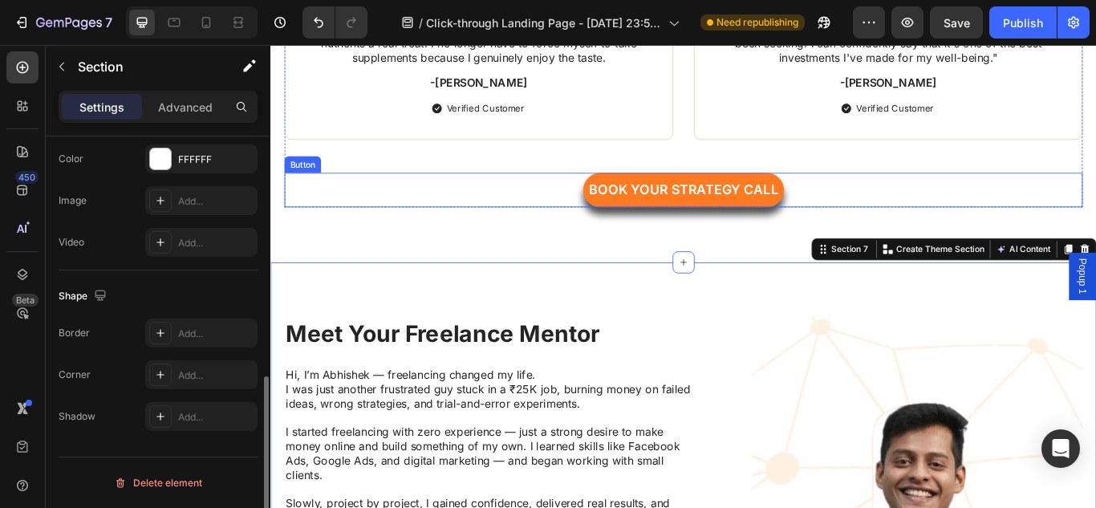
click at [685, 224] on link "Book Your Strategy Call" at bounding box center [752, 214] width 234 height 40
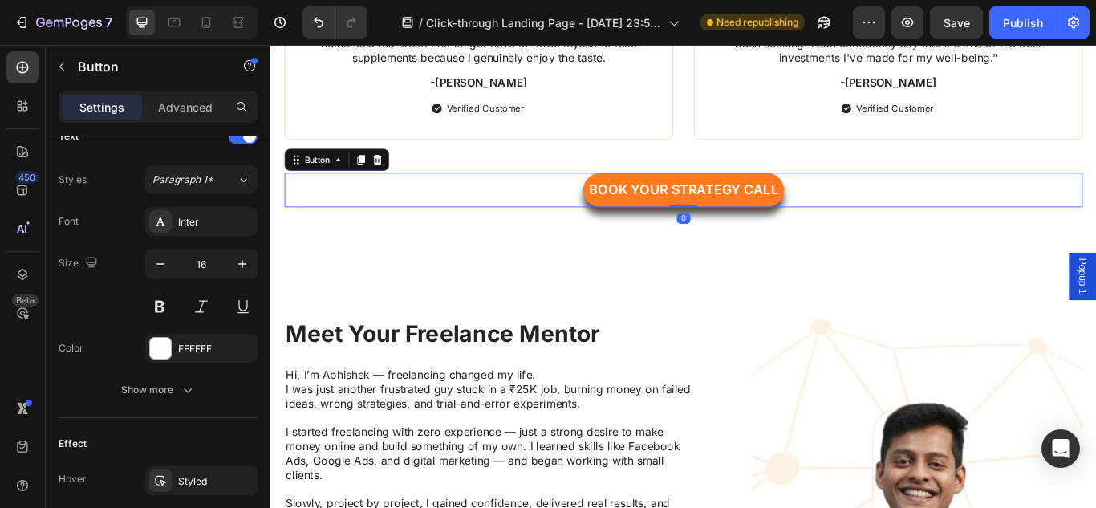
scroll to position [0, 0]
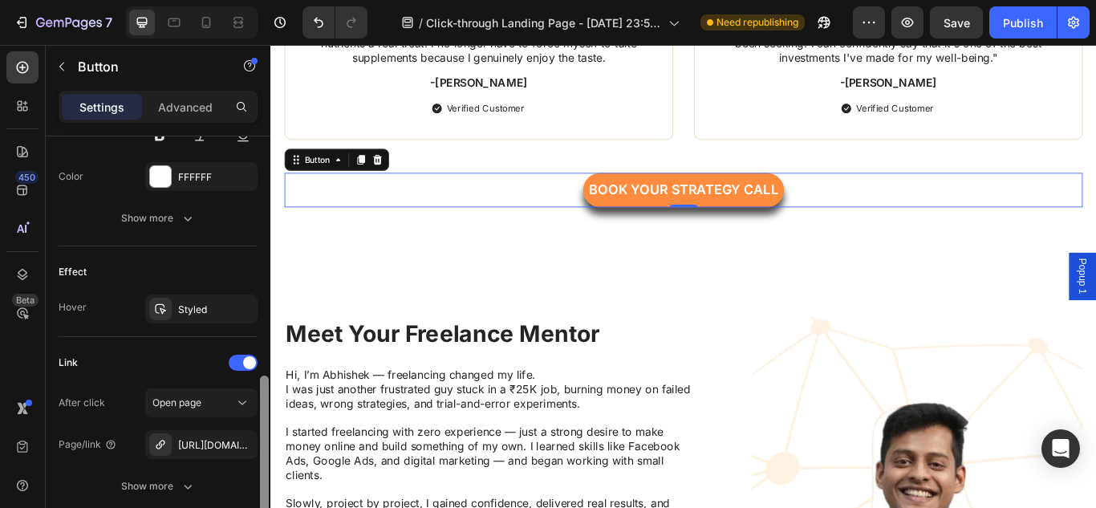
drag, startPoint x: 262, startPoint y: 254, endPoint x: 266, endPoint y: 494, distance: 240.8
click at [266, 494] on div at bounding box center [264, 444] width 9 height 136
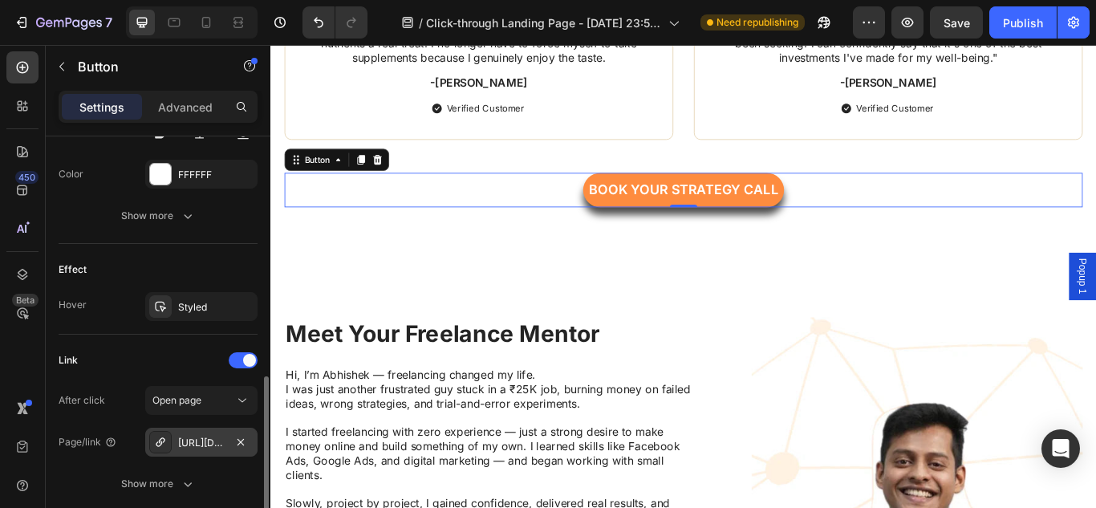
drag, startPoint x: 241, startPoint y: 441, endPoint x: 201, endPoint y: 433, distance: 41.1
click at [240, 442] on icon "button" at bounding box center [241, 441] width 6 height 6
click at [183, 438] on div "Add..." at bounding box center [215, 443] width 75 height 14
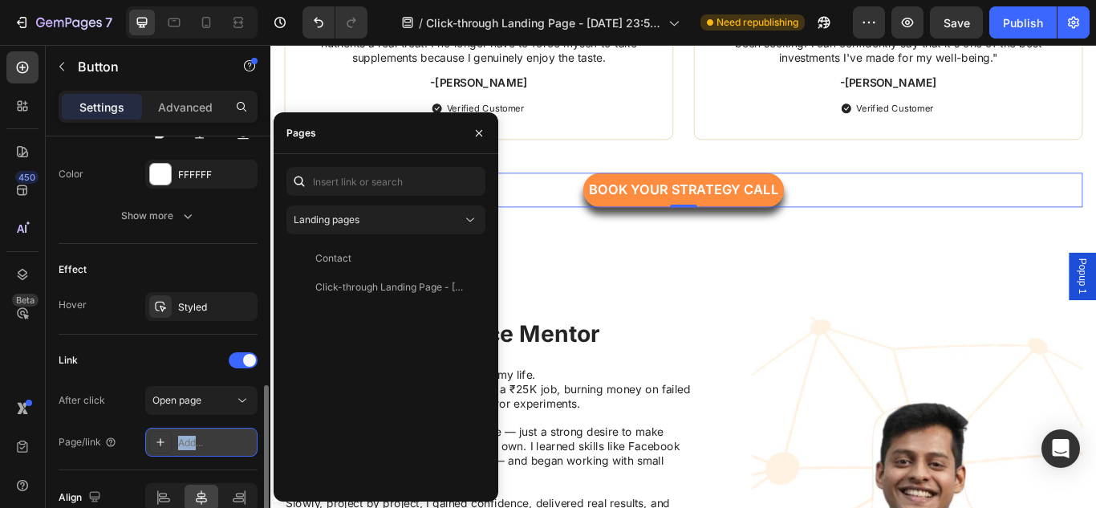
click at [183, 438] on div "Add..." at bounding box center [215, 443] width 75 height 14
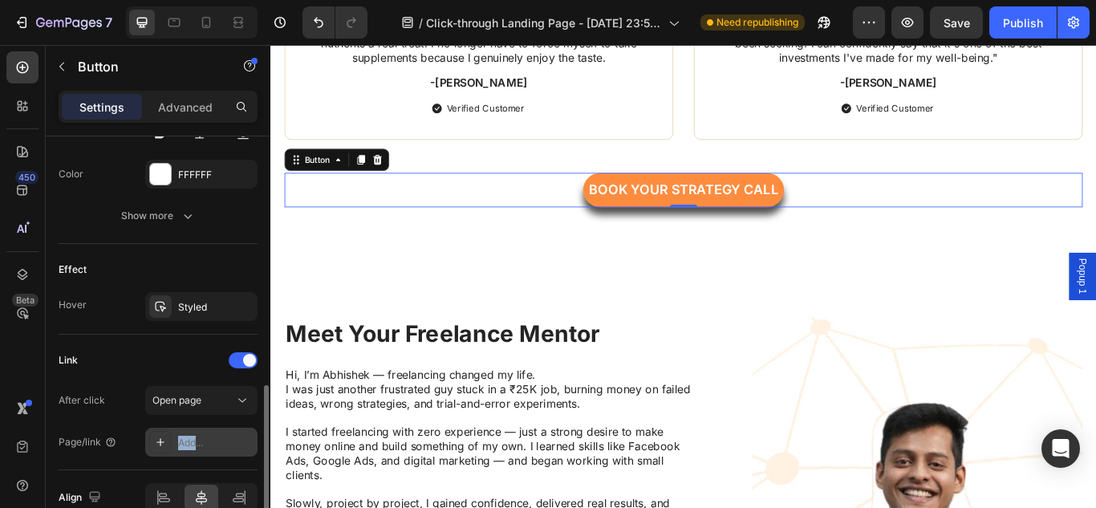
click at [183, 438] on div "Add..." at bounding box center [215, 443] width 75 height 14
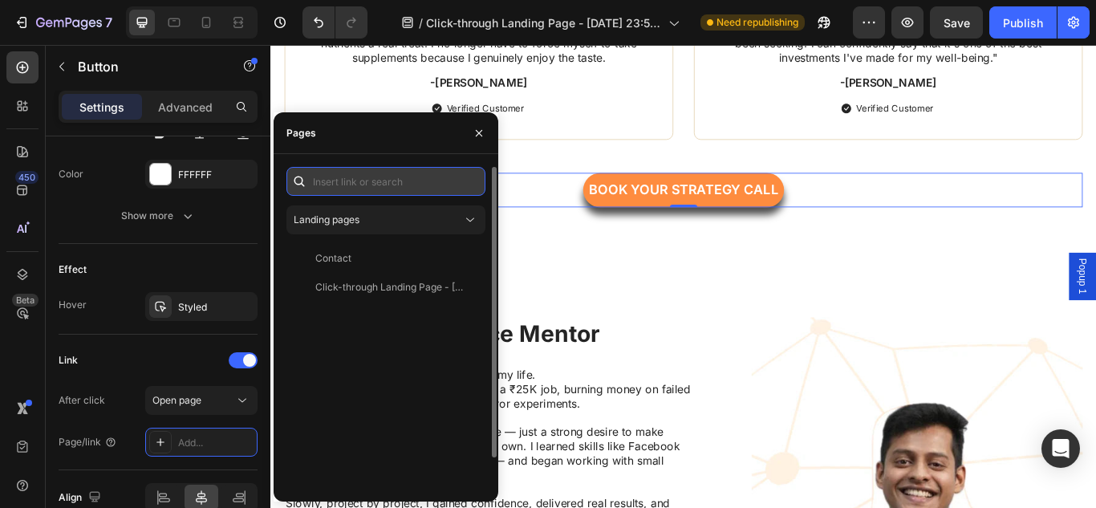
paste input "[URL][DOMAIN_NAME]"
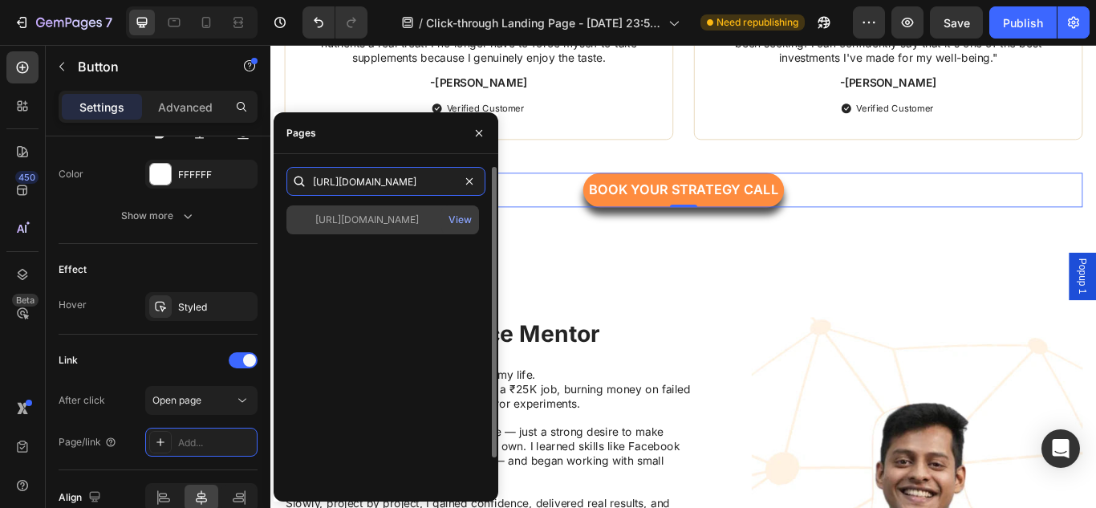
type input "[URL][DOMAIN_NAME]"
click at [378, 226] on div "[URL][DOMAIN_NAME]" at bounding box center [367, 220] width 104 height 14
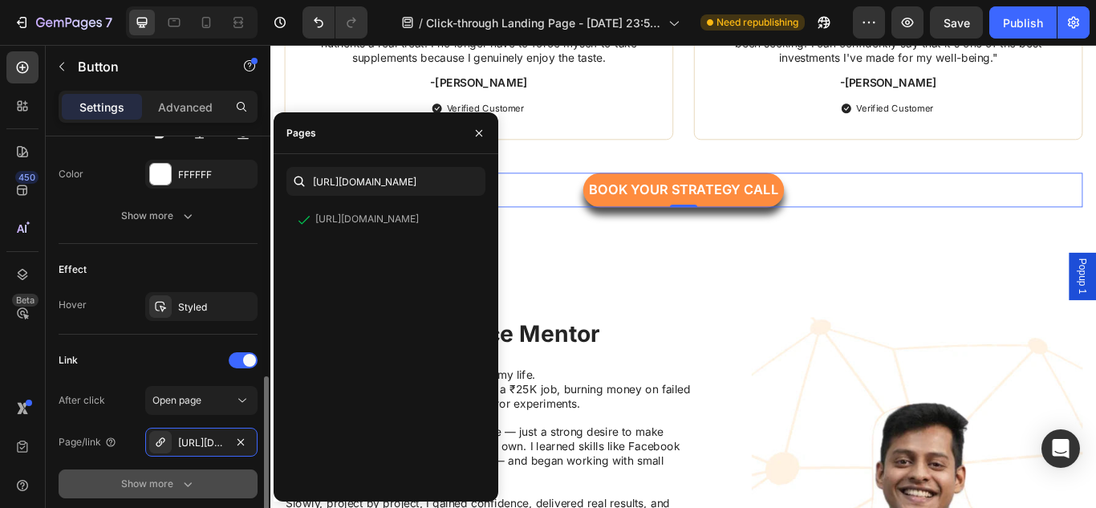
click at [241, 470] on button "Show more" at bounding box center [158, 484] width 199 height 29
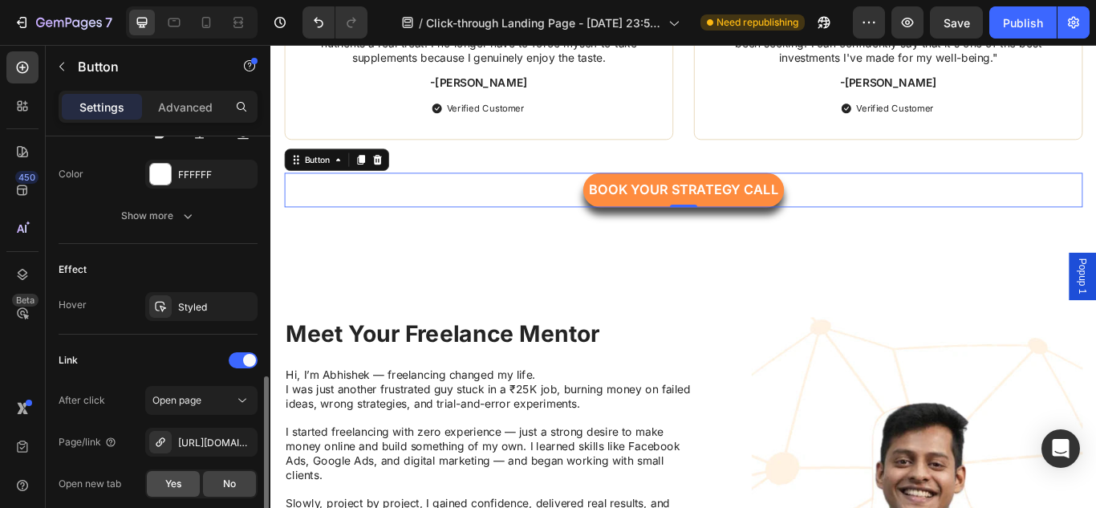
click at [161, 481] on div "Yes" at bounding box center [173, 484] width 53 height 26
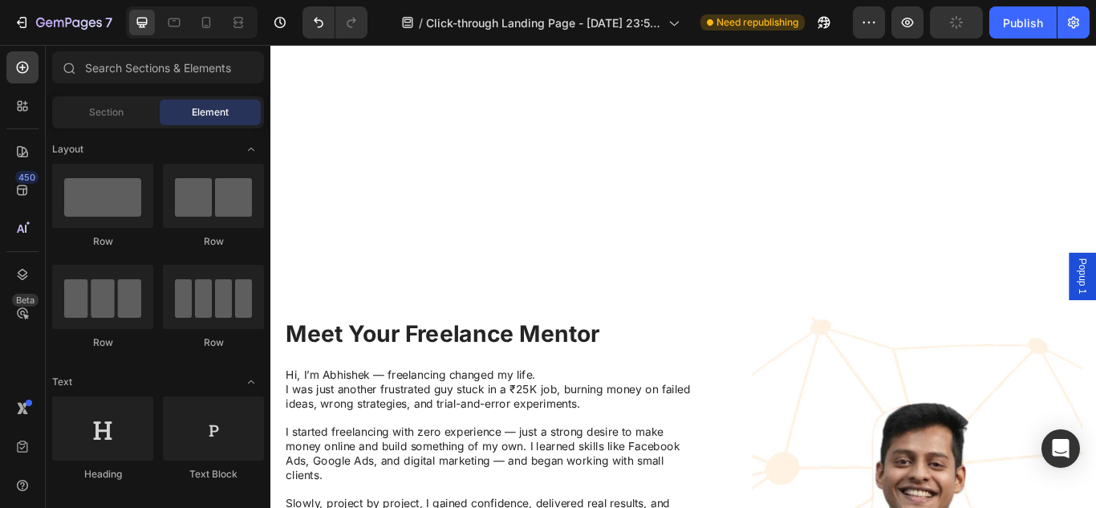
scroll to position [3673, 0]
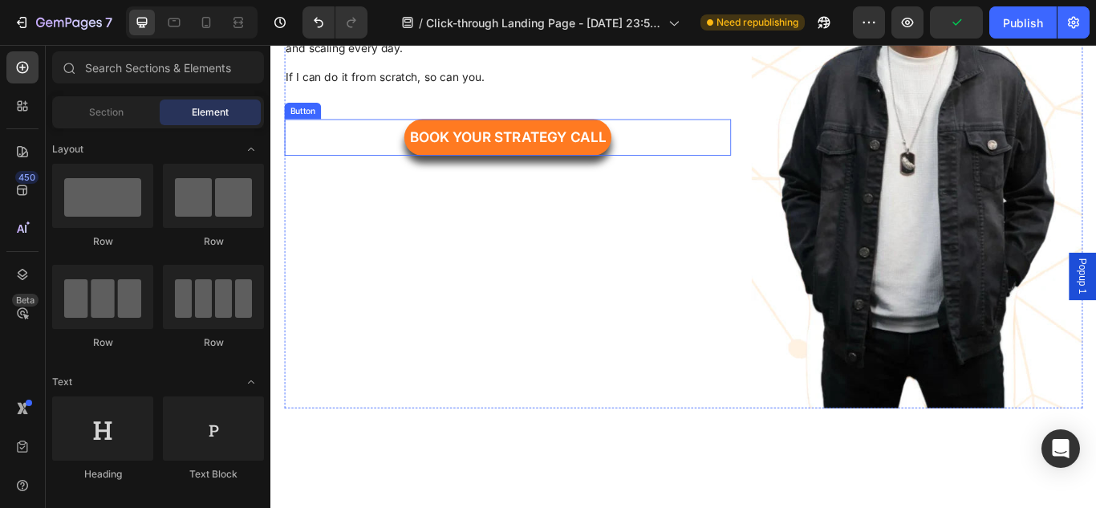
click at [505, 168] on link "Book Your Strategy Call" at bounding box center [547, 153] width 242 height 43
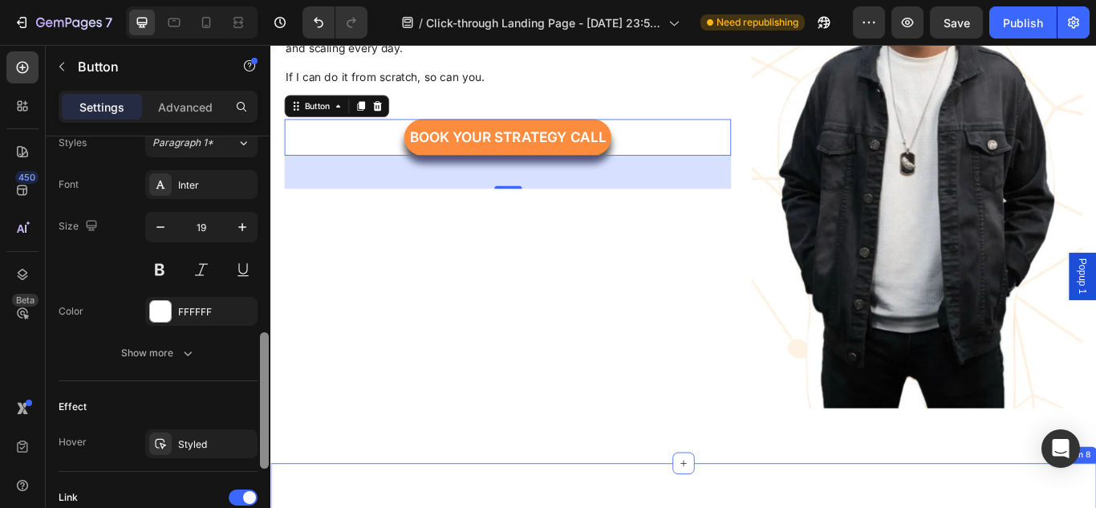
drag, startPoint x: 536, startPoint y: 304, endPoint x: 271, endPoint y: 514, distance: 337.7
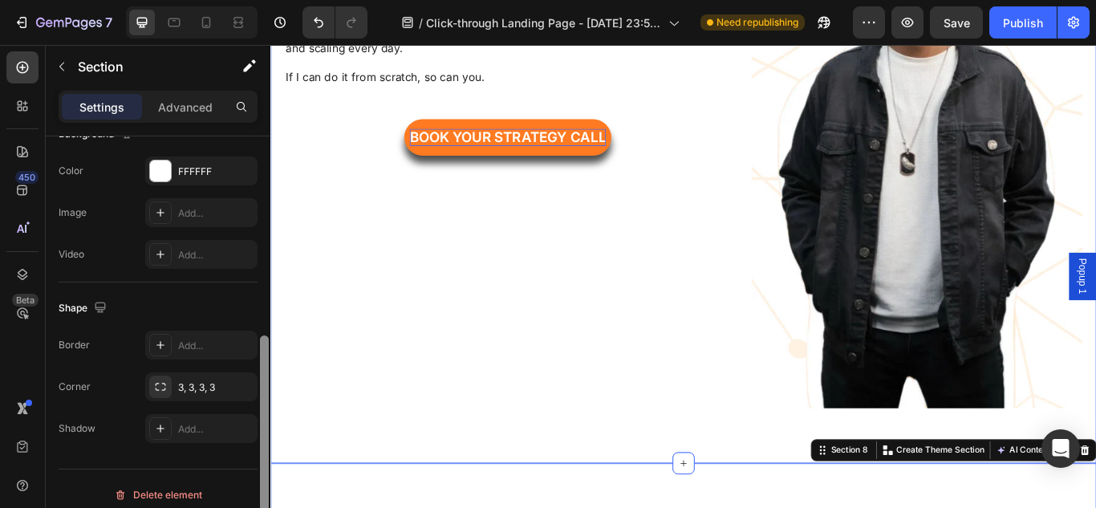
scroll to position [530, 0]
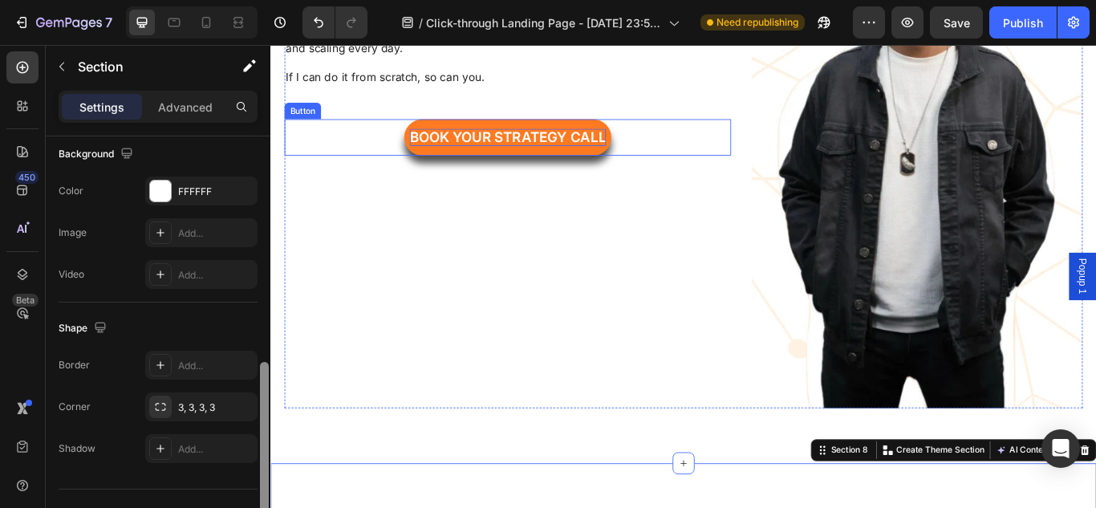
click at [545, 153] on span "Book Your Strategy Call" at bounding box center [547, 152] width 229 height 19
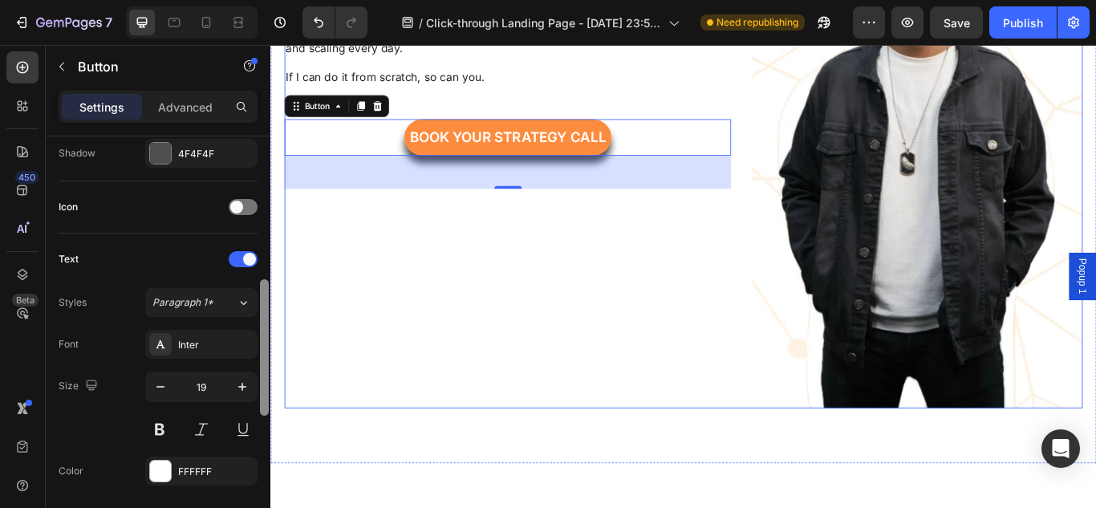
scroll to position [422, 0]
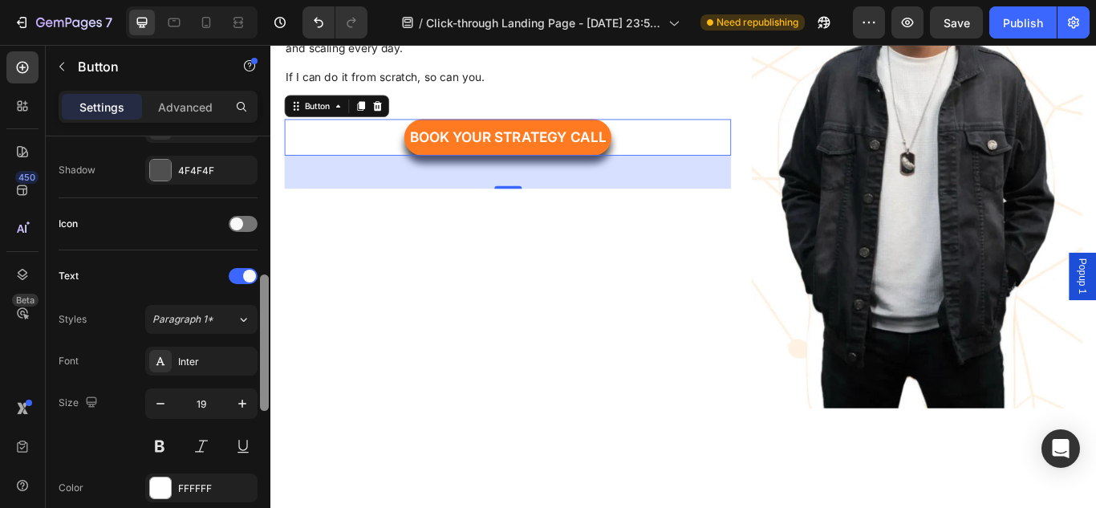
click at [526, 134] on link "Book Your Strategy Call" at bounding box center [547, 153] width 242 height 43
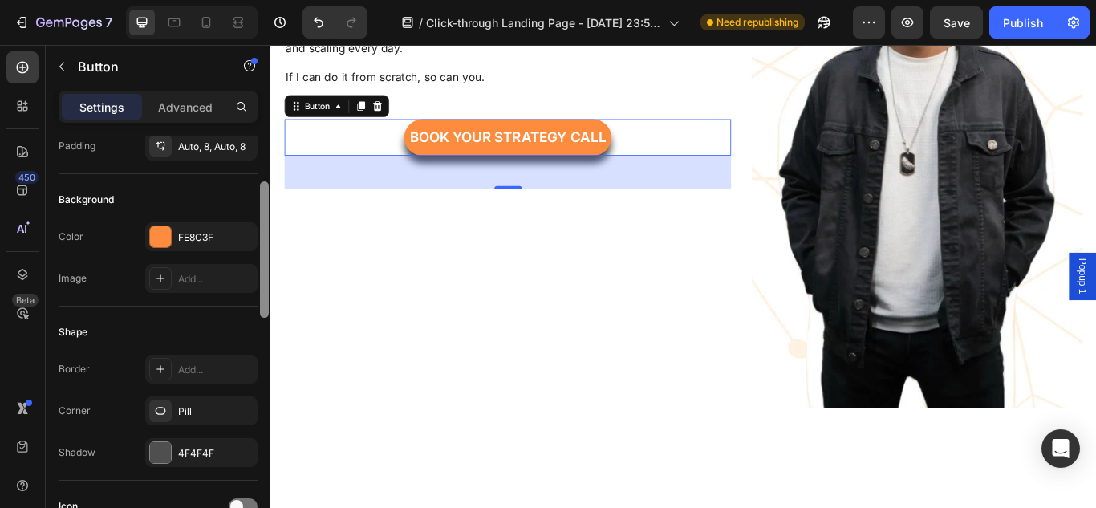
scroll to position [0, 0]
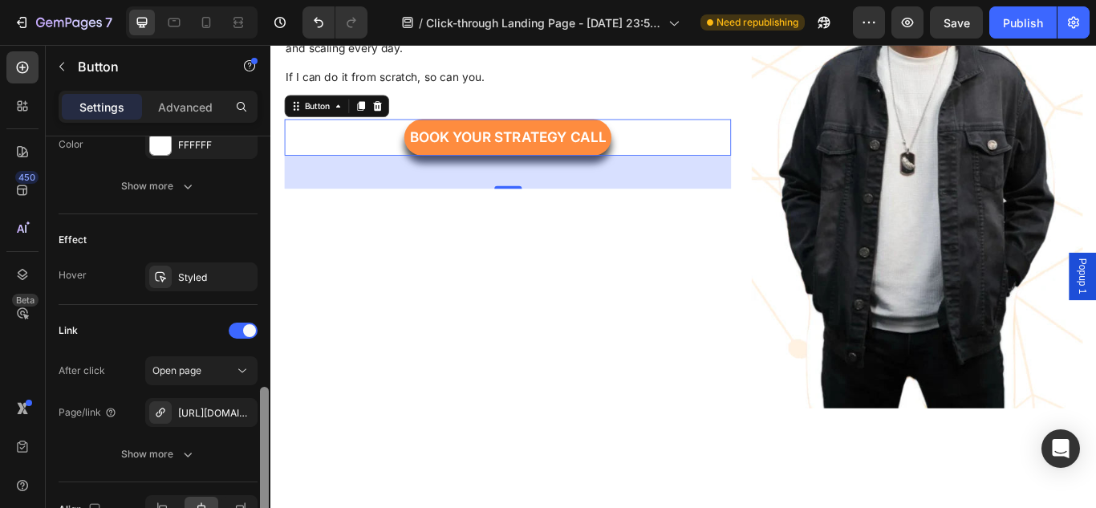
drag, startPoint x: 266, startPoint y: 237, endPoint x: 270, endPoint y: 488, distance: 251.2
click at [270, 488] on div at bounding box center [264, 344] width 12 height 417
click at [245, 413] on icon "button" at bounding box center [240, 410] width 13 height 13
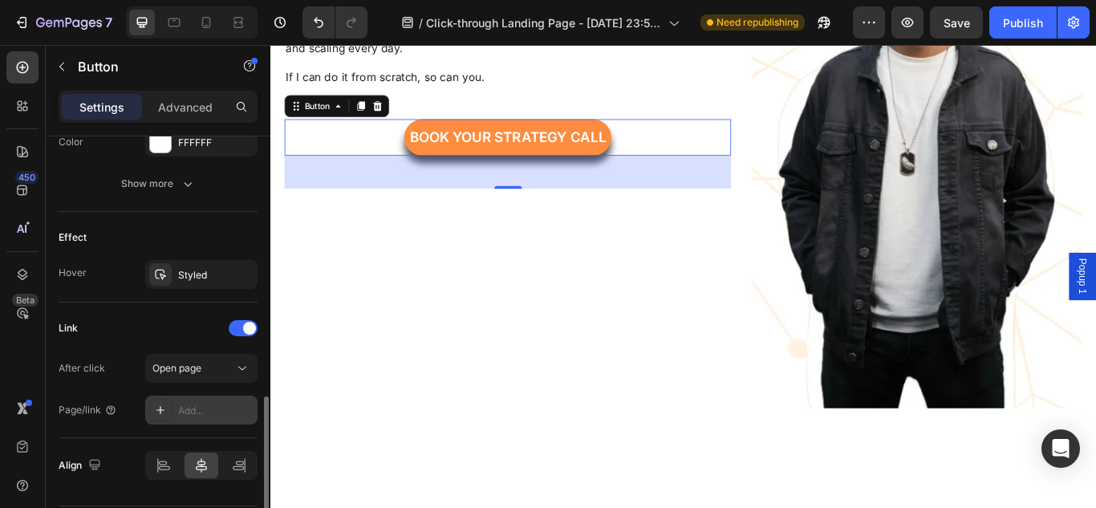
click at [190, 409] on div "Add..." at bounding box center [215, 411] width 75 height 14
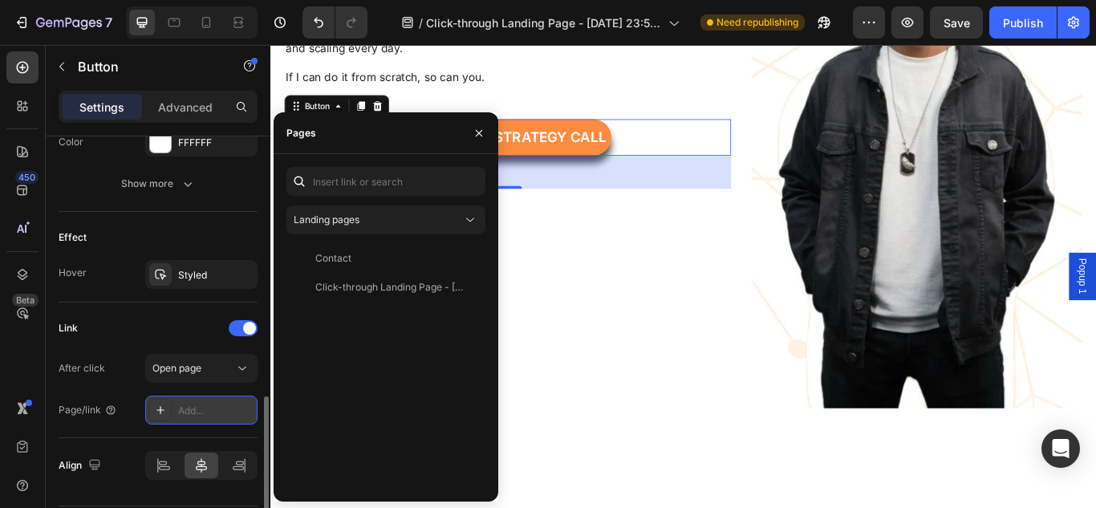
drag, startPoint x: 190, startPoint y: 409, endPoint x: 177, endPoint y: 410, distance: 13.7
click at [177, 410] on div "Add..." at bounding box center [201, 410] width 112 height 29
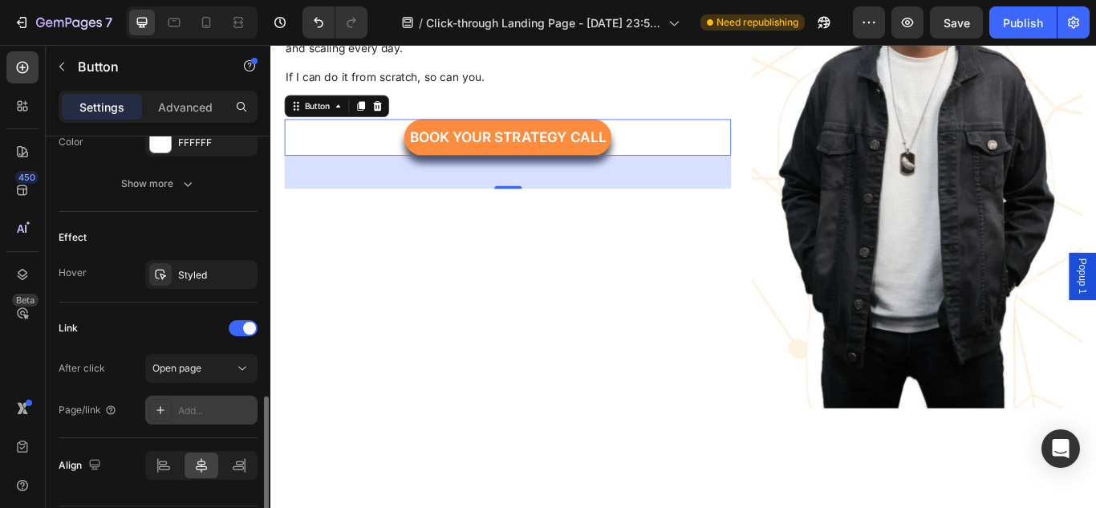
click at [205, 421] on div "Add..." at bounding box center [201, 410] width 112 height 29
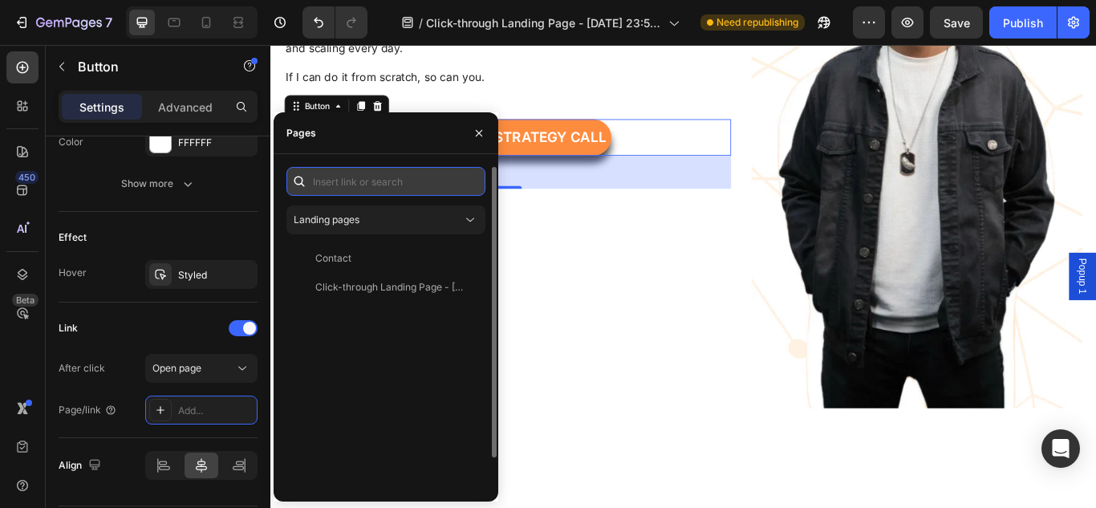
paste input "[URL][DOMAIN_NAME]"
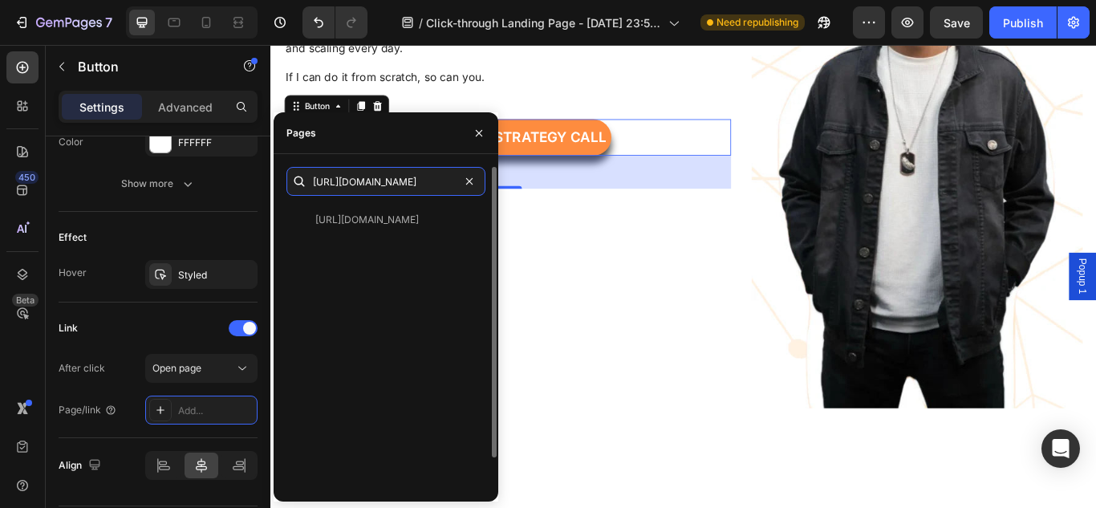
scroll to position [0, 96]
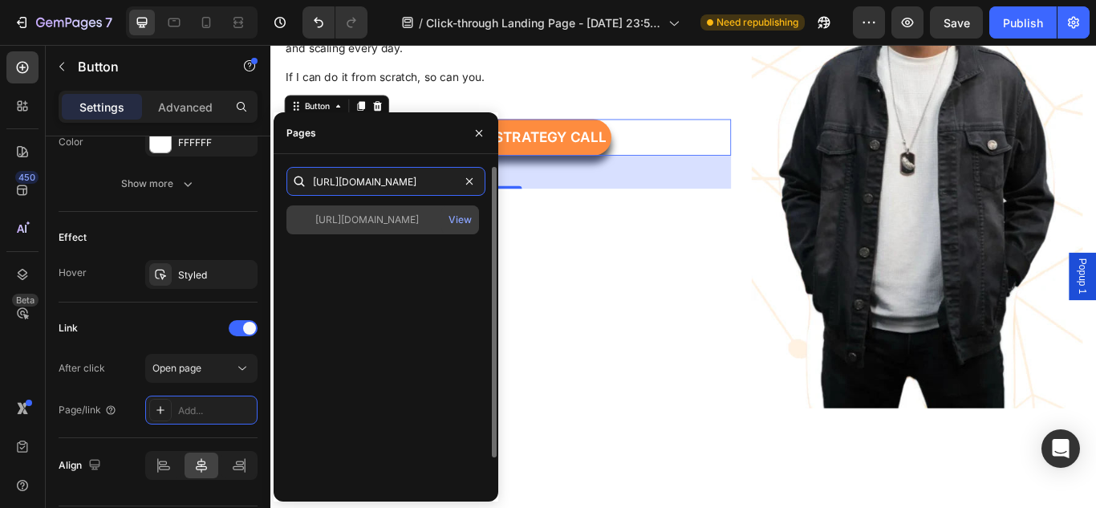
type input "[URL][DOMAIN_NAME]"
click at [384, 213] on div "[URL][DOMAIN_NAME]" at bounding box center [367, 220] width 104 height 14
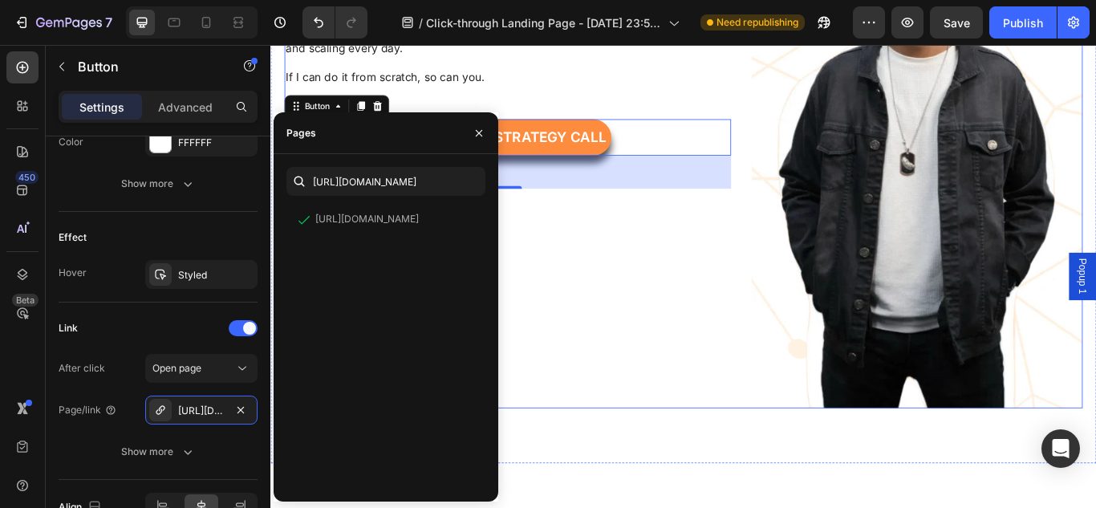
click at [570, 303] on div "Meet Your Freelance Mentor Heading Hi, I’m Abhishek — freelancing changed my li…" at bounding box center [547, 125] width 521 height 686
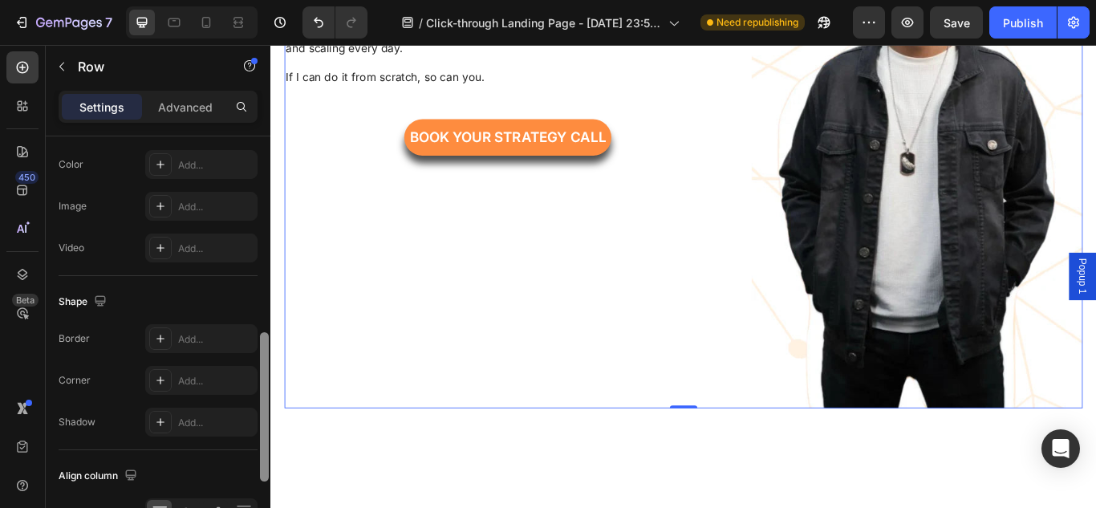
scroll to position [647, 0]
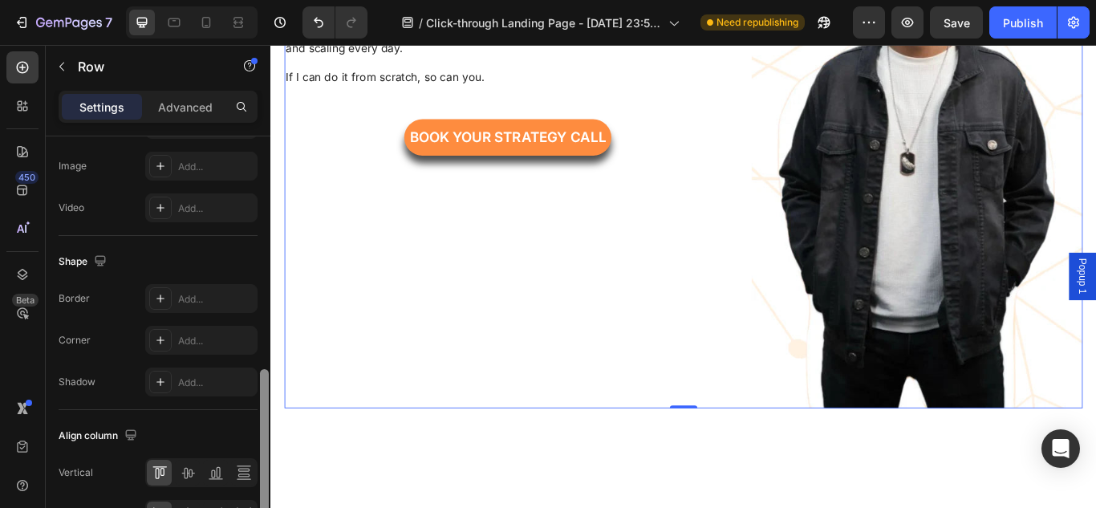
drag, startPoint x: 537, startPoint y: 310, endPoint x: 271, endPoint y: 581, distance: 379.7
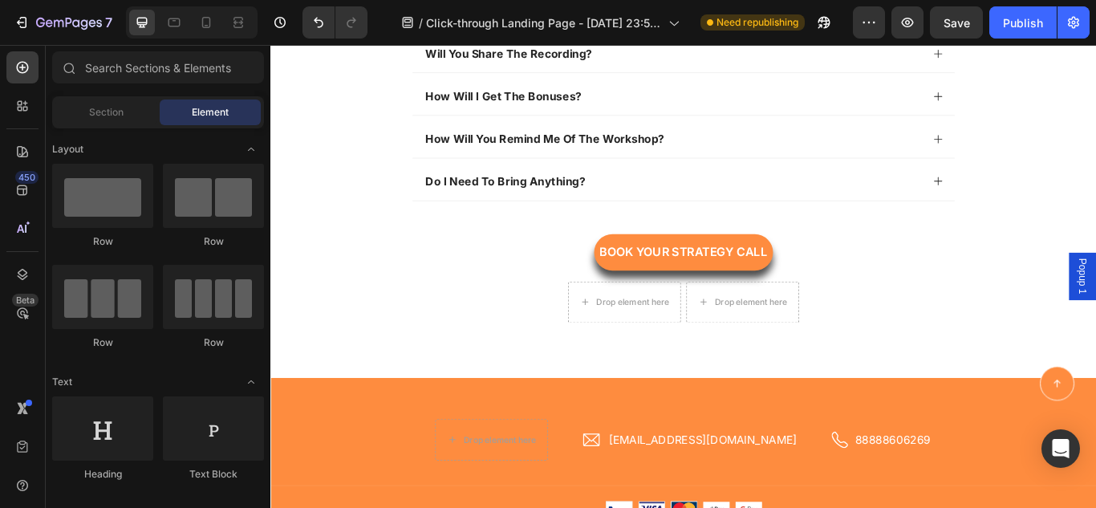
scroll to position [4419, 0]
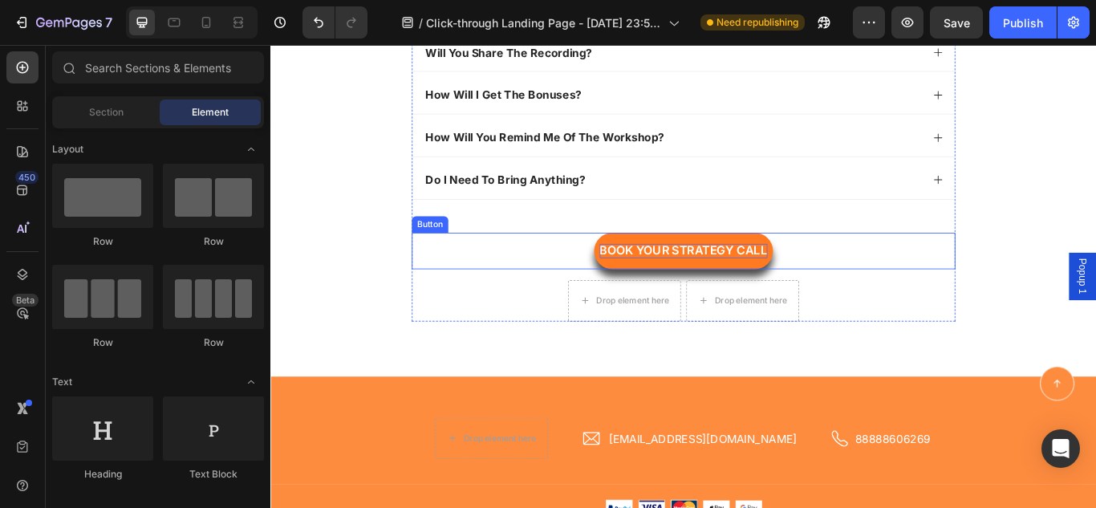
click at [742, 284] on span "Book Your Strategy Call" at bounding box center [752, 285] width 196 height 16
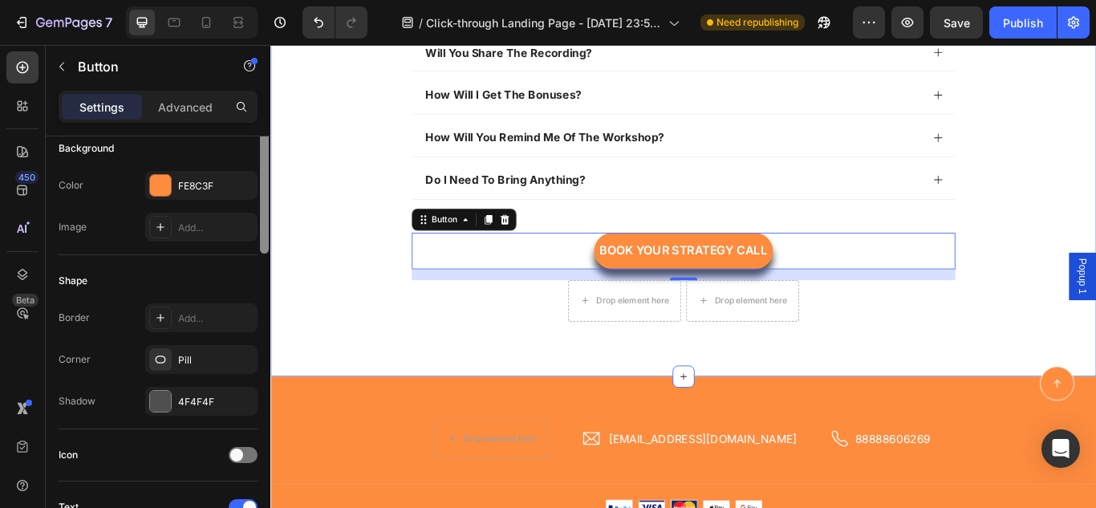
scroll to position [233, 0]
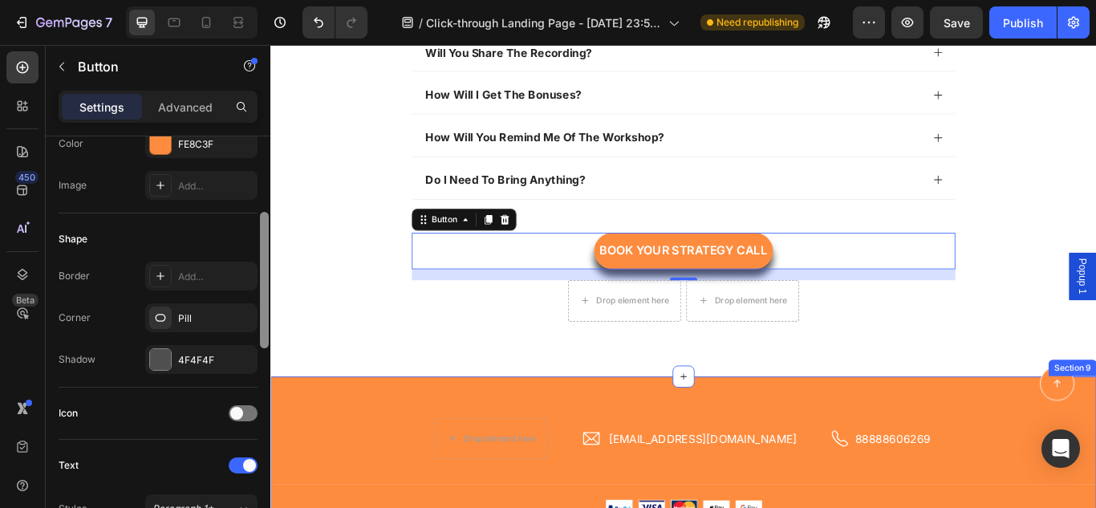
drag, startPoint x: 536, startPoint y: 303, endPoint x: 285, endPoint y: 452, distance: 291.8
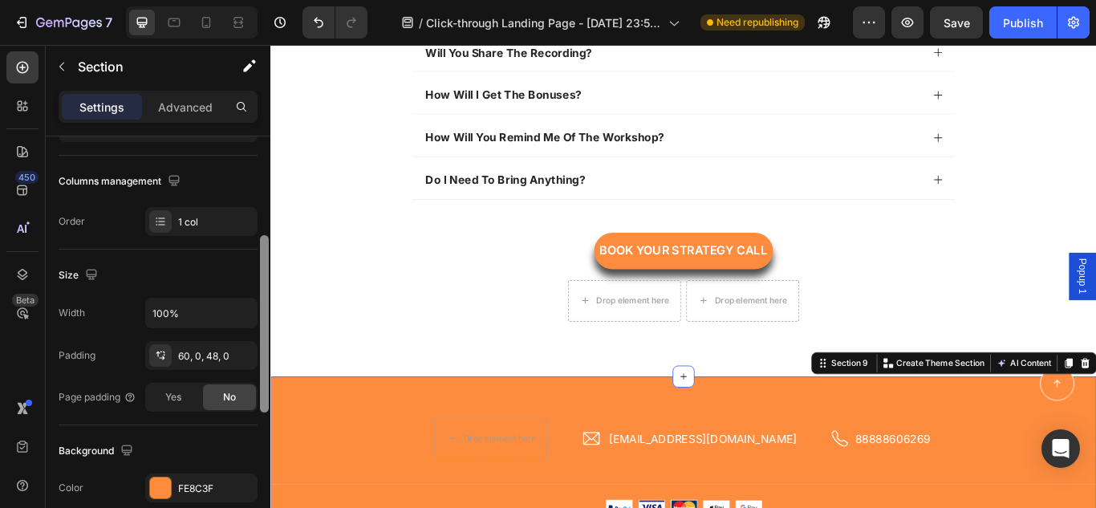
scroll to position [0, 0]
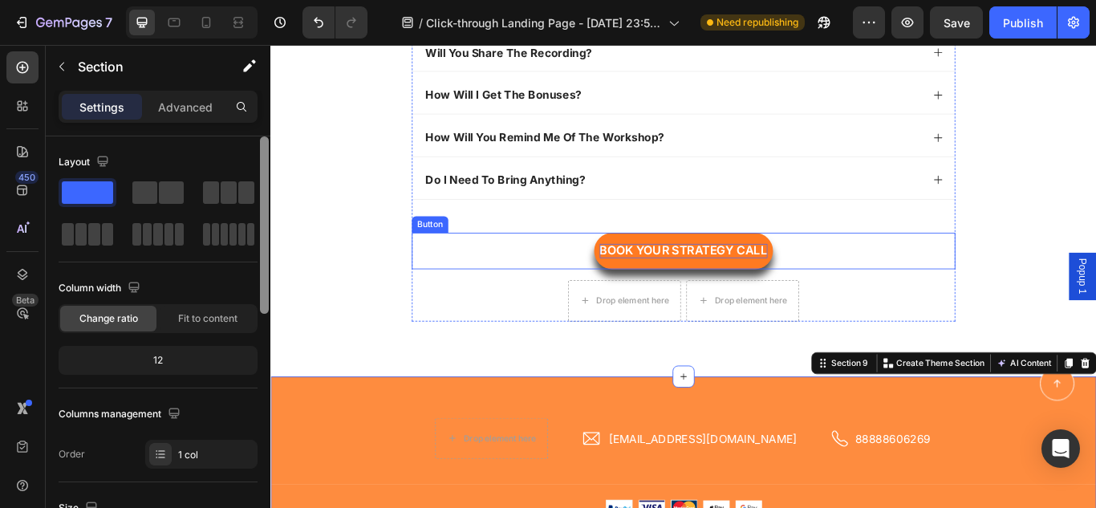
click at [669, 278] on span "Book Your Strategy Call" at bounding box center [752, 285] width 196 height 16
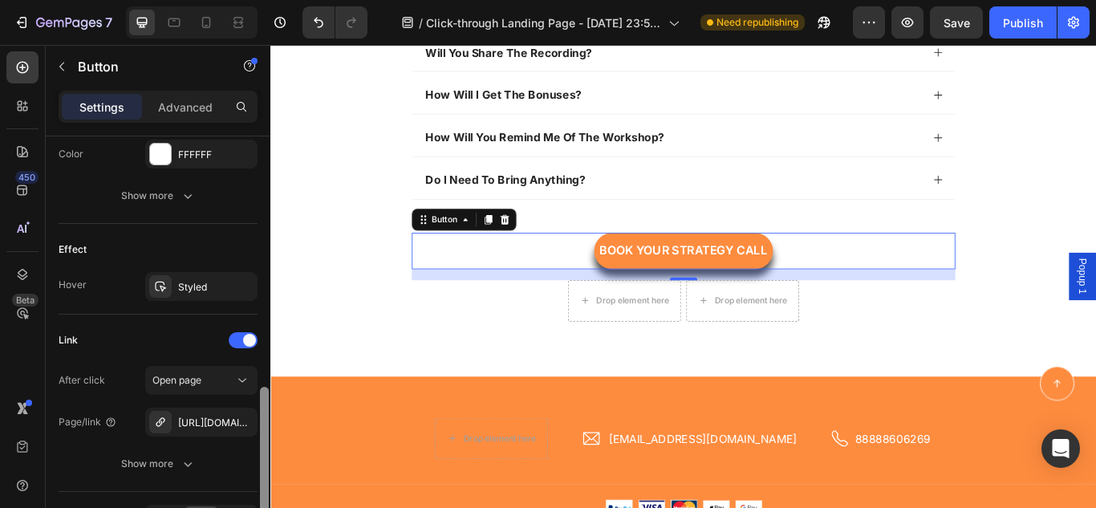
scroll to position [758, 0]
drag, startPoint x: 265, startPoint y: 238, endPoint x: 266, endPoint y: 486, distance: 248.0
click at [266, 486] on div at bounding box center [264, 452] width 9 height 136
click at [234, 417] on button "button" at bounding box center [240, 419] width 19 height 19
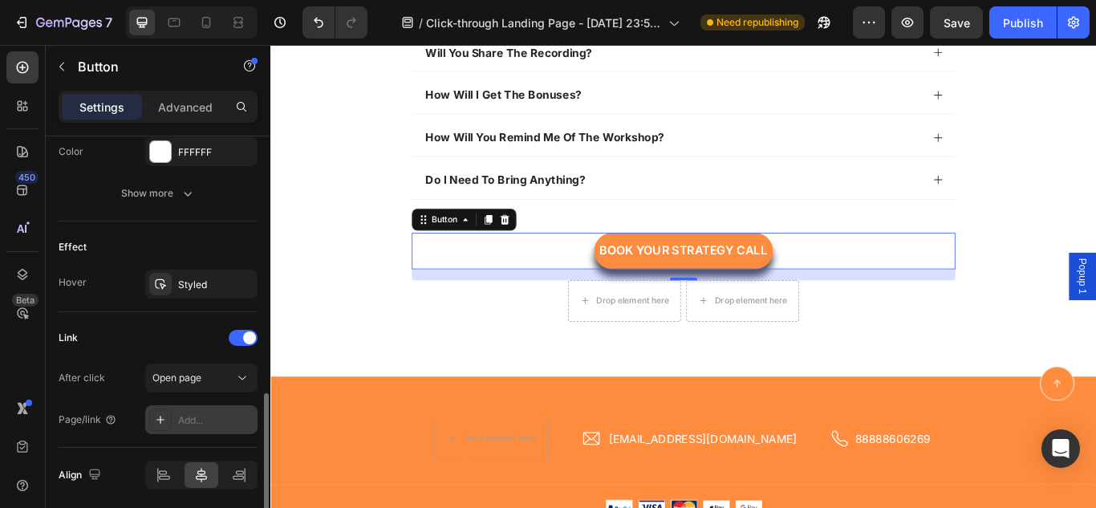
click at [181, 417] on div "Add..." at bounding box center [215, 420] width 75 height 14
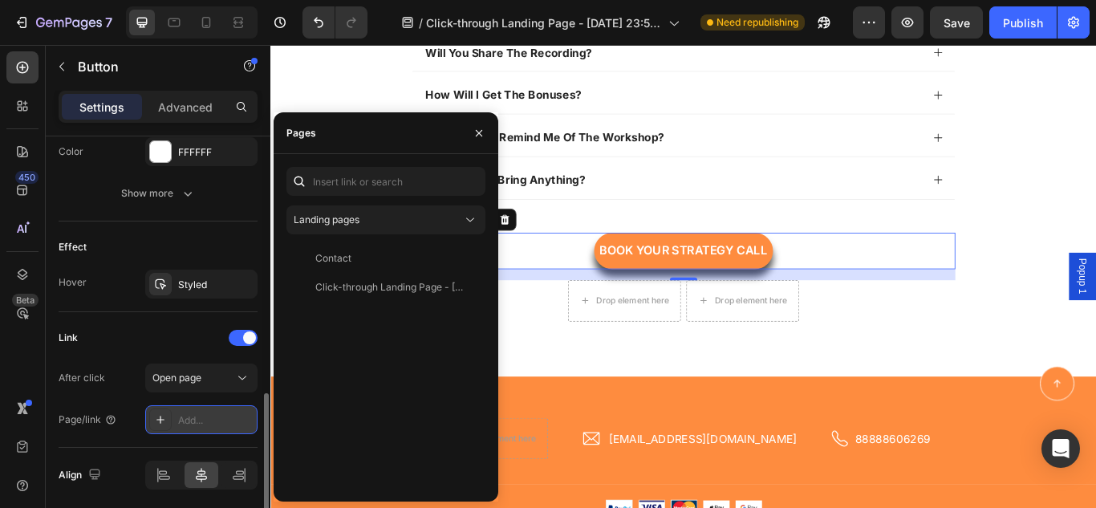
drag, startPoint x: 181, startPoint y: 415, endPoint x: 193, endPoint y: 422, distance: 14.0
click at [193, 422] on div "Add..." at bounding box center [215, 420] width 75 height 14
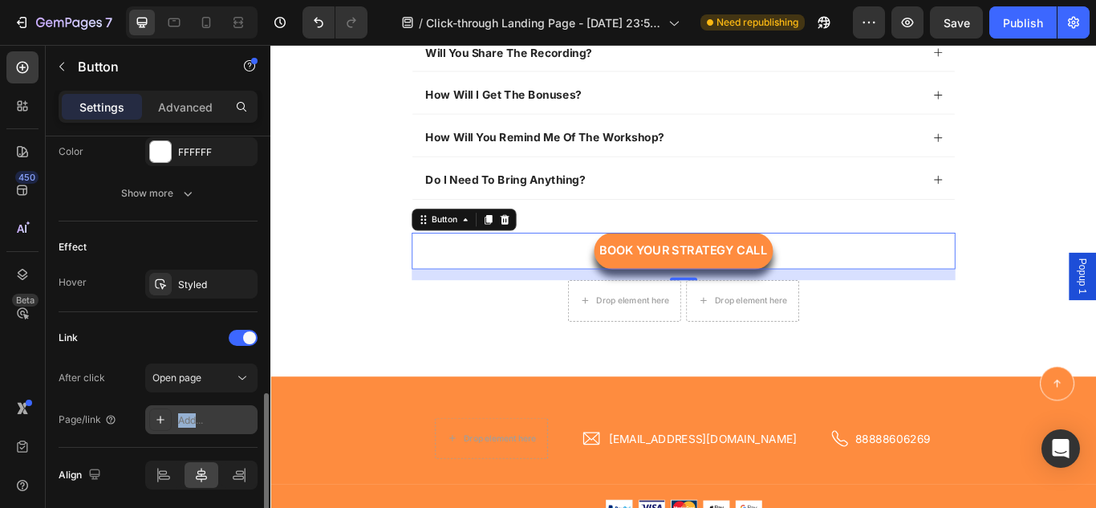
click at [193, 422] on div "Add..." at bounding box center [215, 420] width 75 height 14
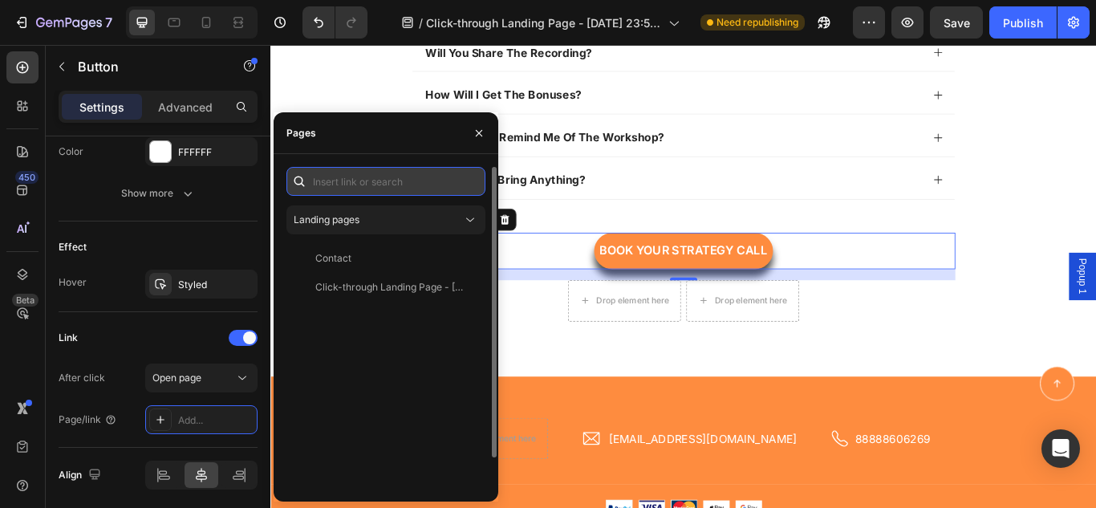
paste input "[URL][DOMAIN_NAME]"
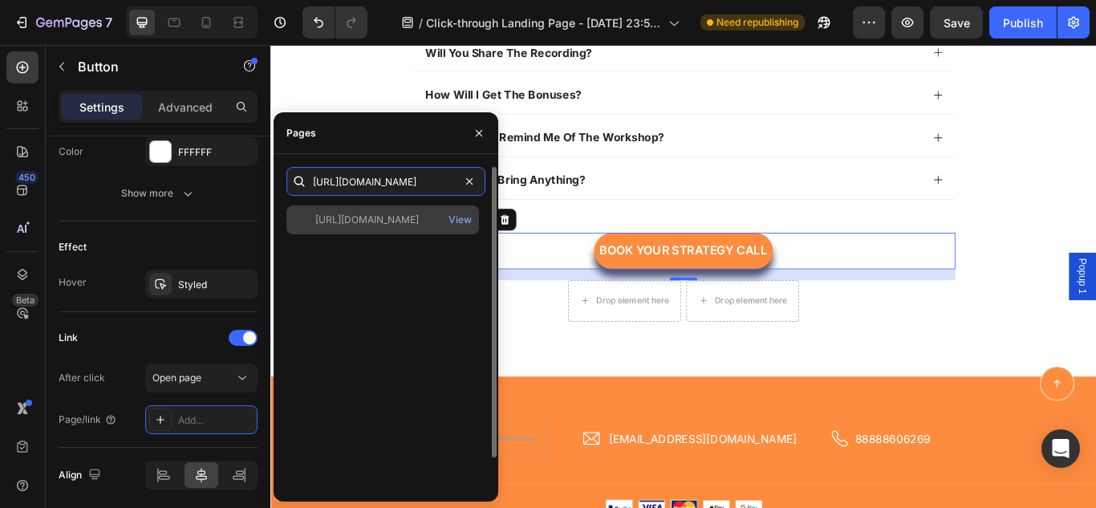
type input "[URL][DOMAIN_NAME]"
click at [362, 222] on div "[URL][DOMAIN_NAME]" at bounding box center [367, 220] width 104 height 14
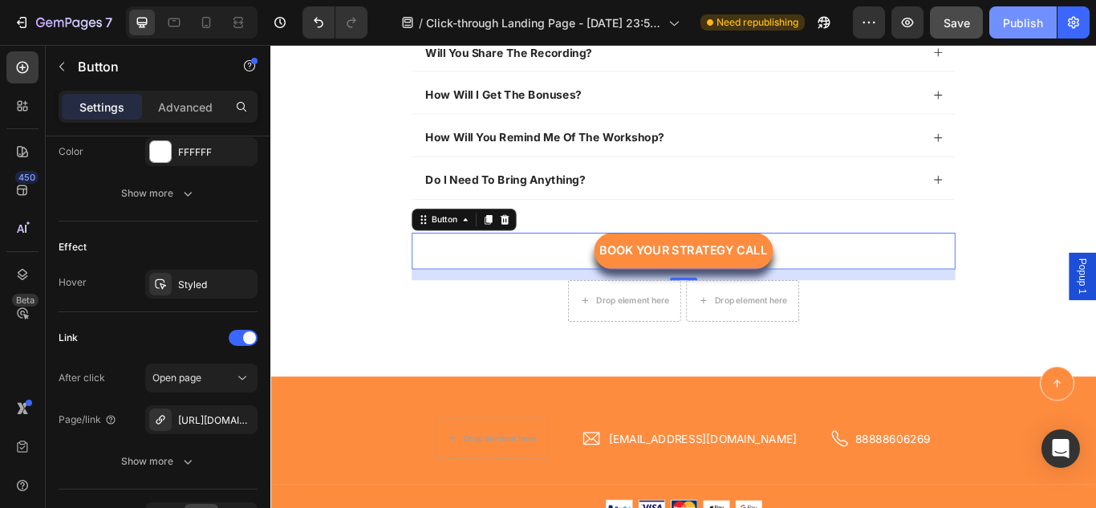
click at [1027, 26] on div "Publish" at bounding box center [1023, 22] width 40 height 17
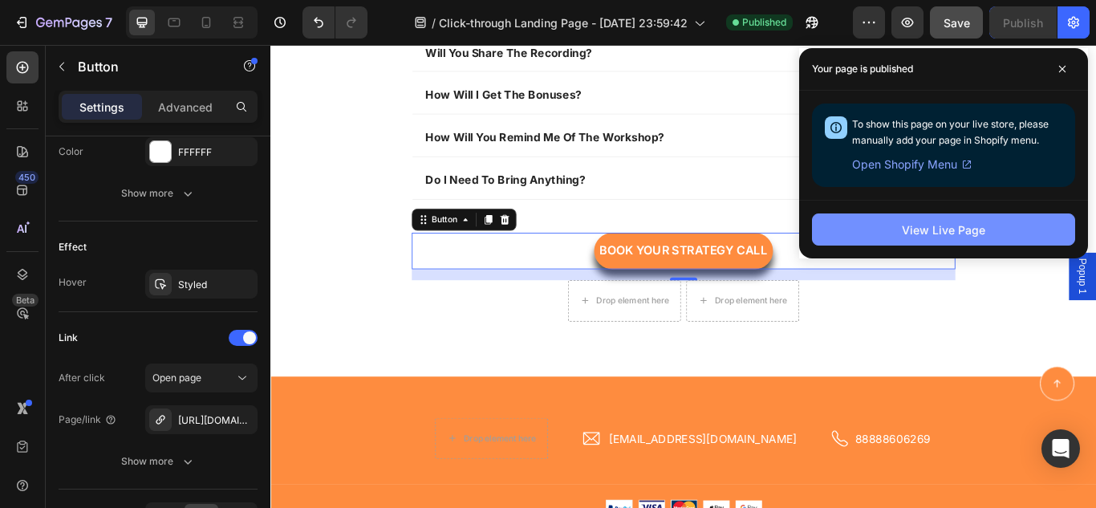
click at [928, 226] on div "View Live Page" at bounding box center [943, 230] width 83 height 17
